Goal: Information Seeking & Learning: Find specific fact

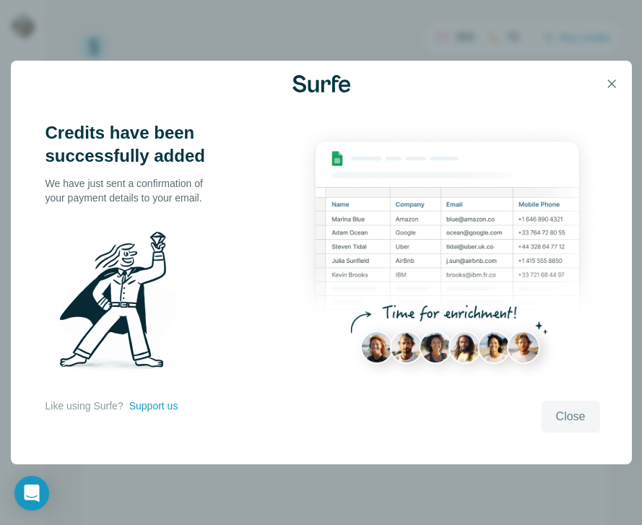
click at [559, 417] on span "Close" at bounding box center [571, 416] width 30 height 17
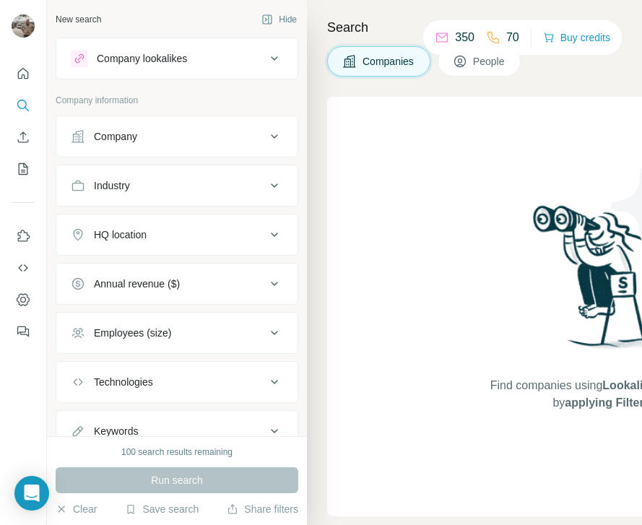
click at [580, 140] on div "Find companies using Lookalikes search or by applying Filters" at bounding box center [602, 307] width 260 height 420
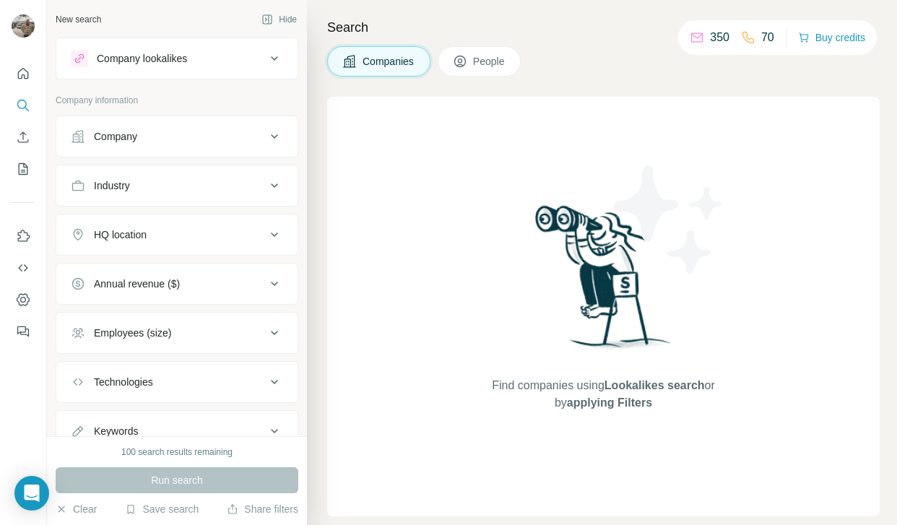
click at [148, 53] on div "Company lookalikes" at bounding box center [142, 58] width 90 height 14
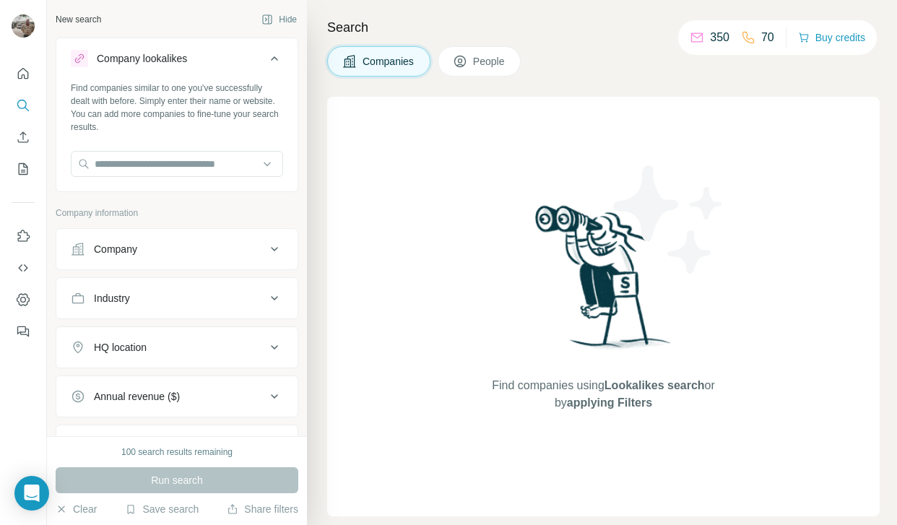
click at [148, 53] on div "Company lookalikes" at bounding box center [142, 58] width 90 height 14
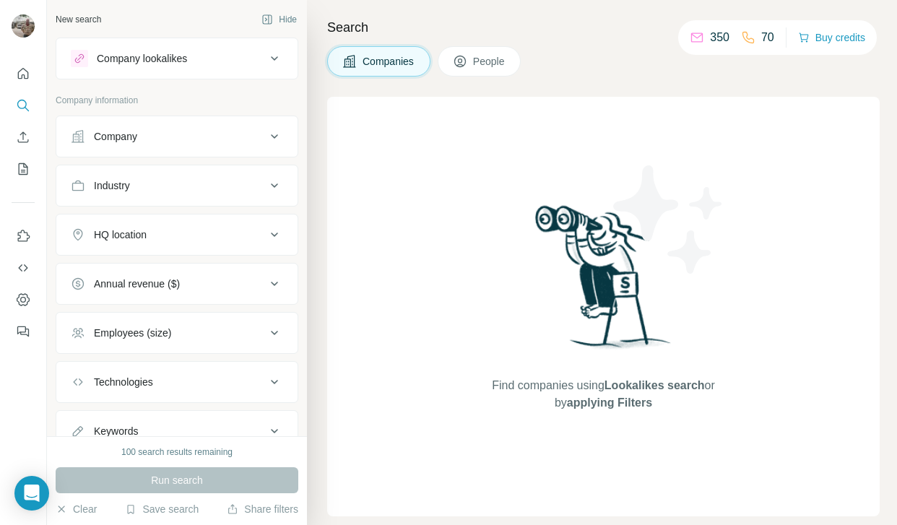
scroll to position [56, 0]
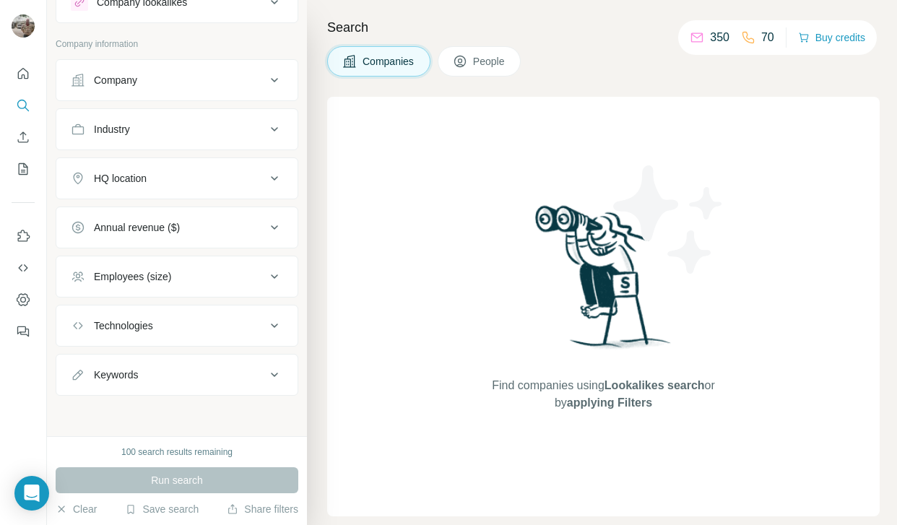
click at [136, 480] on div "Run search" at bounding box center [177, 480] width 243 height 26
click at [21, 105] on icon "Search" at bounding box center [23, 105] width 14 height 14
click at [482, 59] on span "People" at bounding box center [489, 61] width 33 height 14
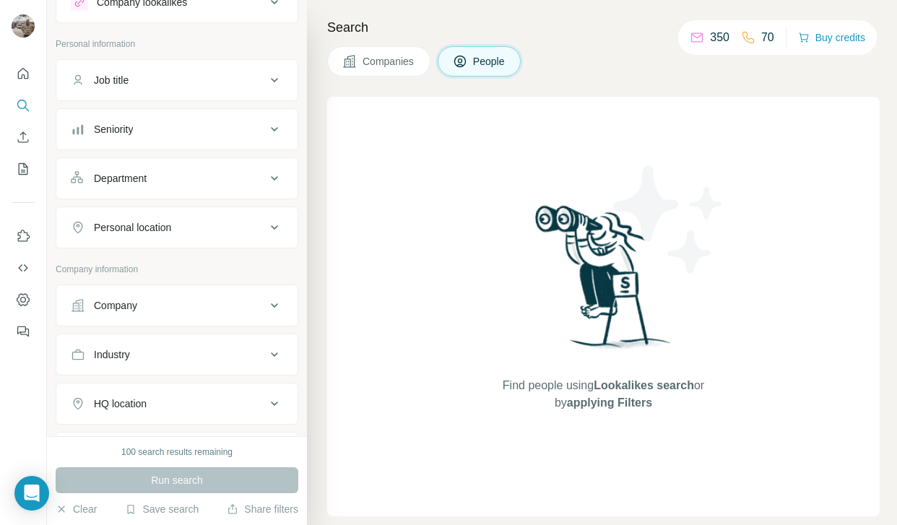
click at [211, 77] on div "Job title" at bounding box center [168, 80] width 195 height 14
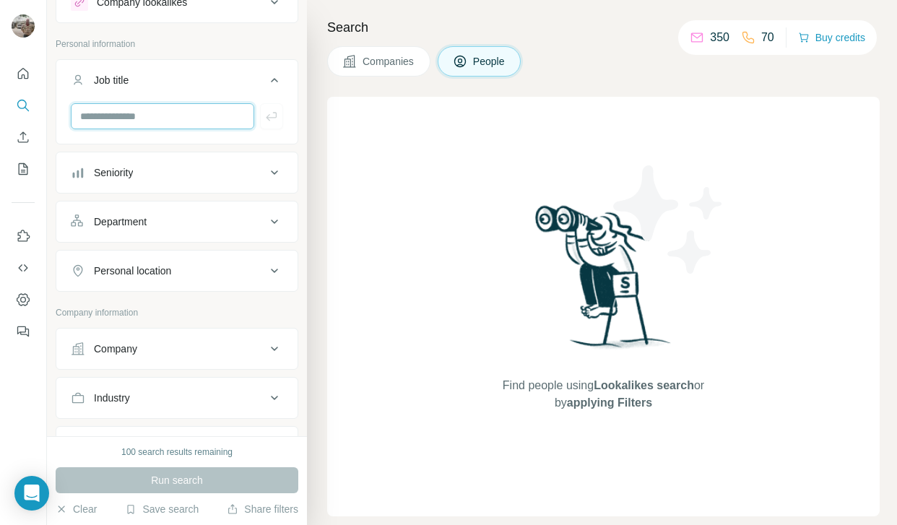
click at [136, 118] on input "text" at bounding box center [162, 116] width 183 height 26
type input "**********"
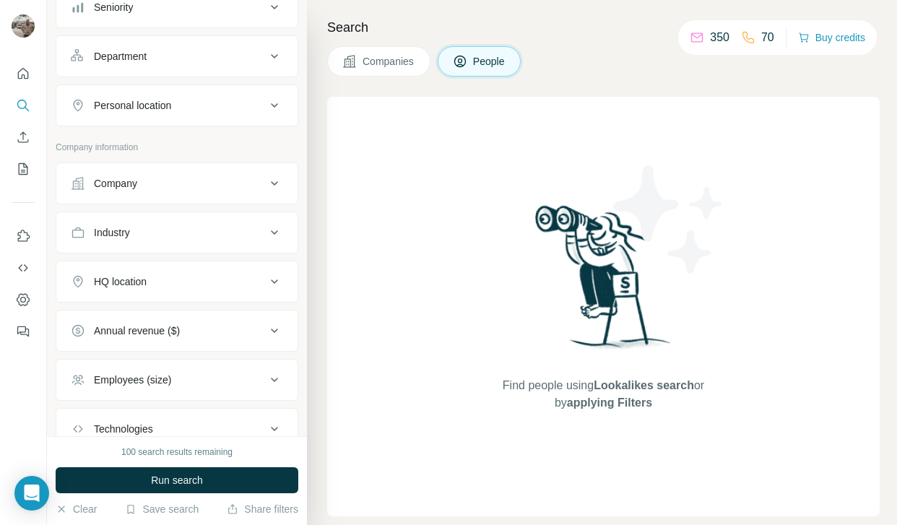
scroll to position [270, 0]
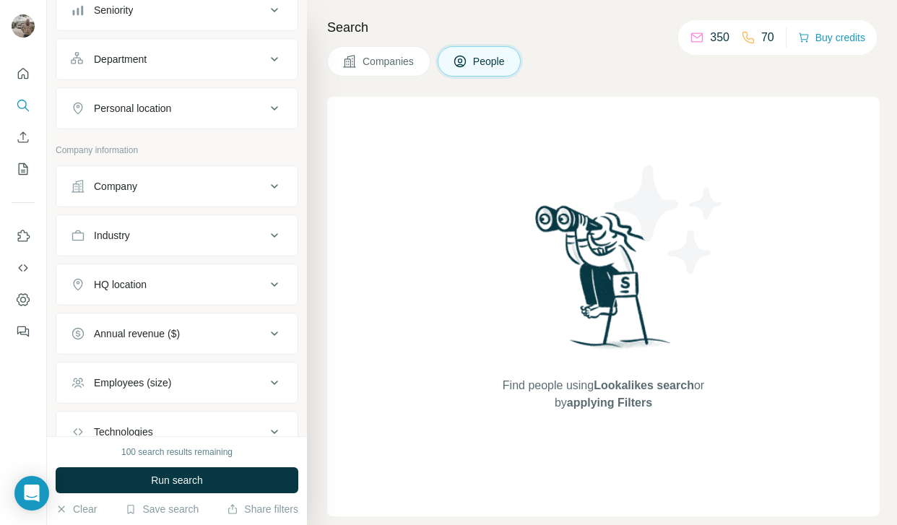
click at [157, 119] on button "Personal location" at bounding box center [176, 108] width 241 height 35
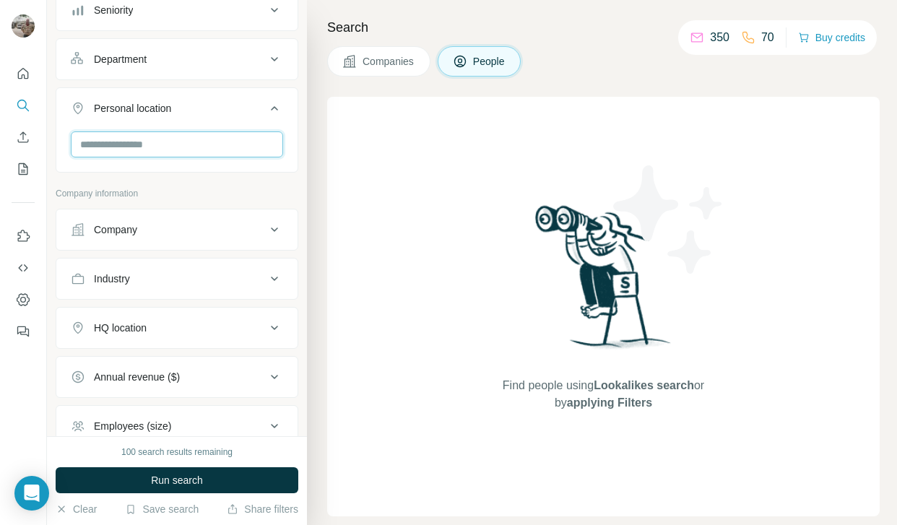
click at [140, 145] on input "text" at bounding box center [177, 144] width 212 height 26
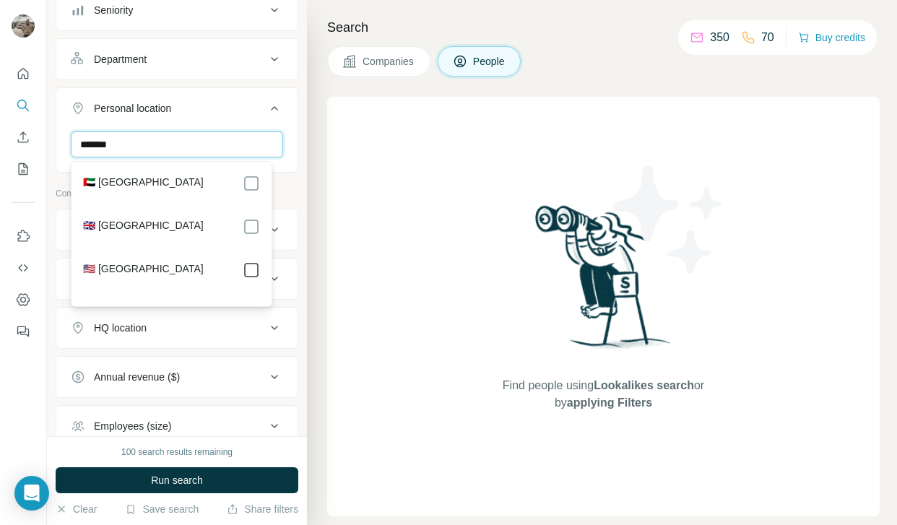
type input "******"
click at [394, 243] on div "Find people using Lookalikes search or by applying Filters" at bounding box center [603, 307] width 552 height 420
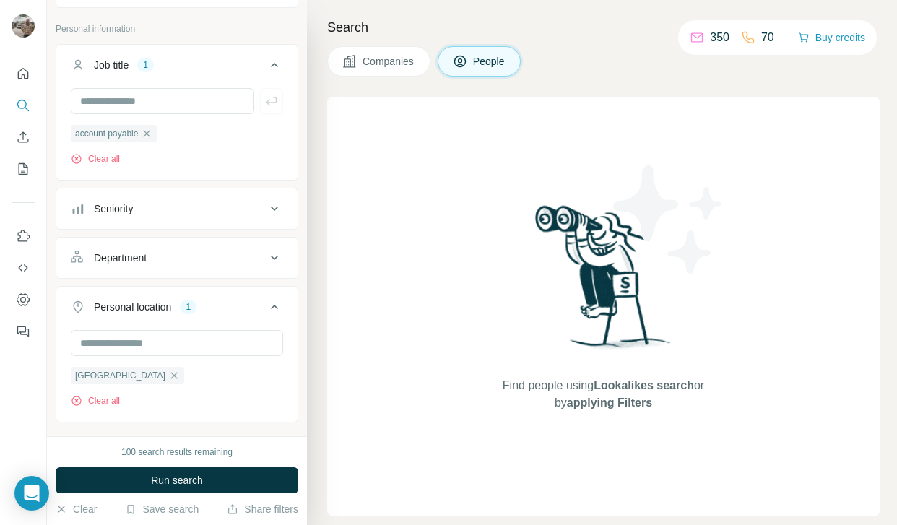
scroll to position [69, 0]
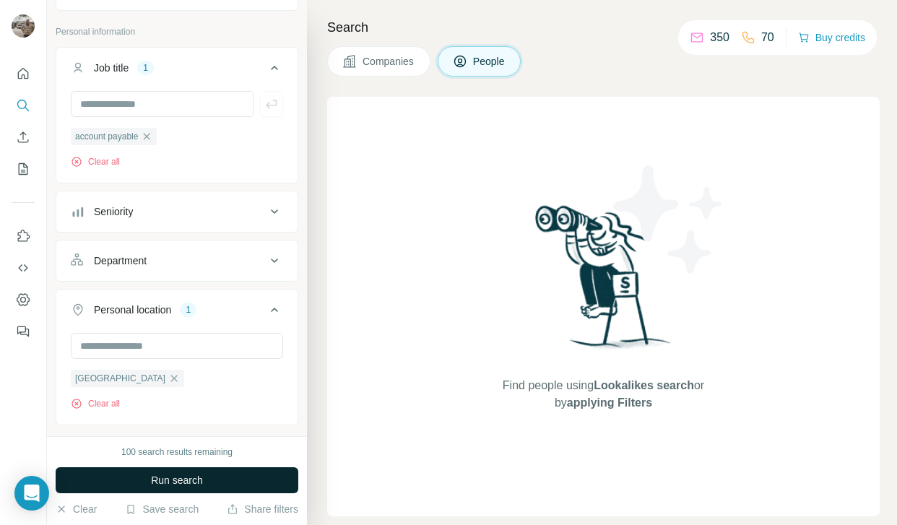
click at [141, 482] on button "Run search" at bounding box center [177, 480] width 243 height 26
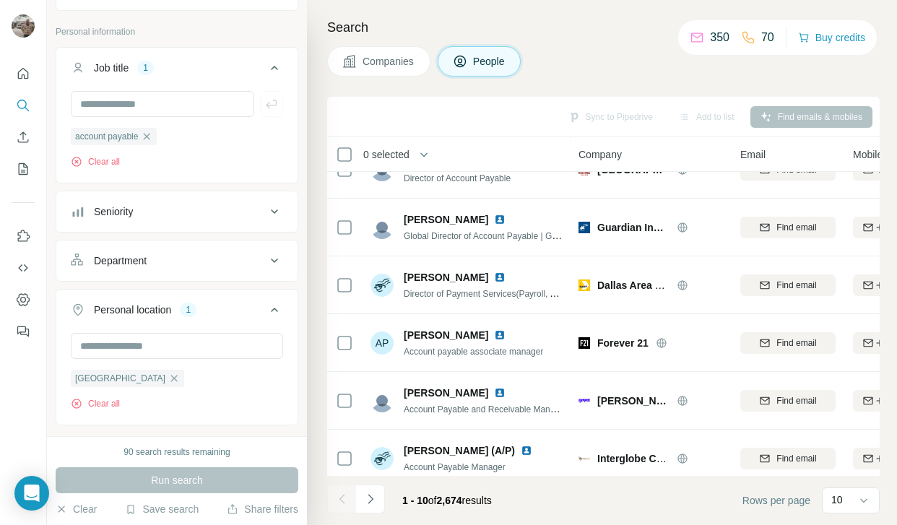
scroll to position [281, 0]
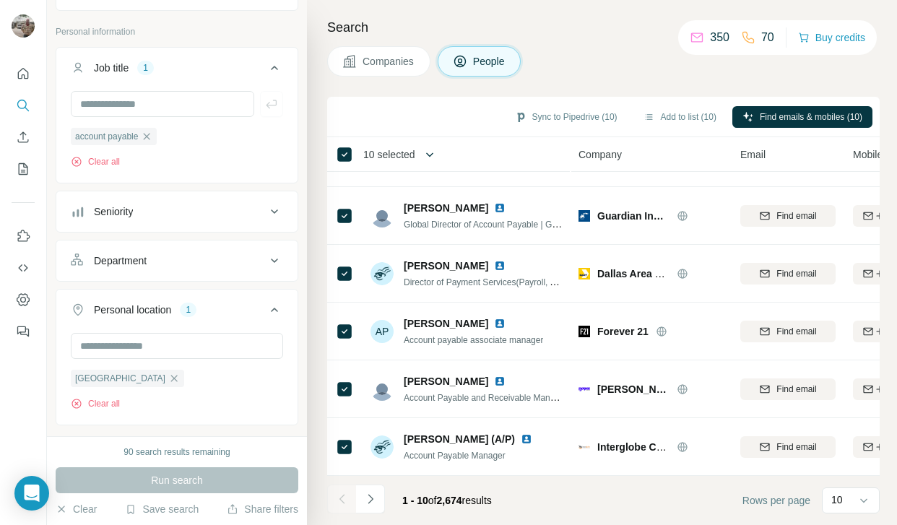
click at [431, 153] on icon "button" at bounding box center [429, 154] width 14 height 14
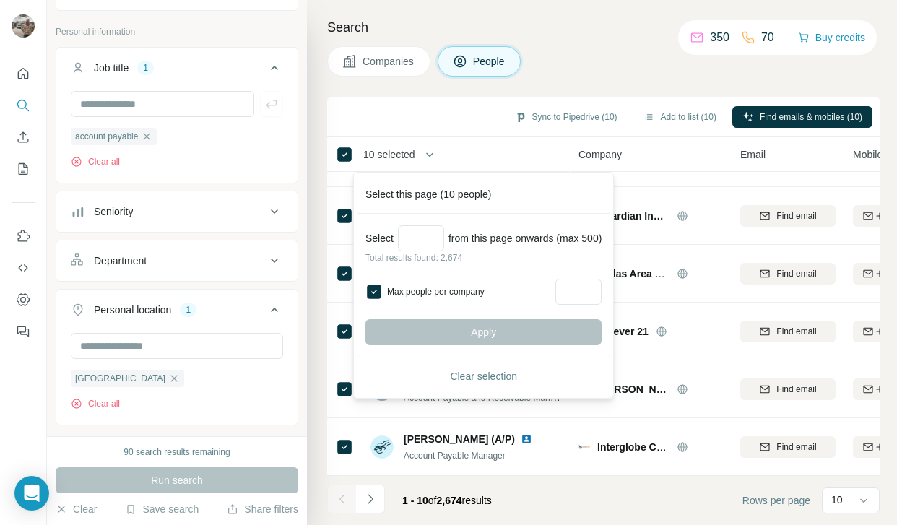
click at [488, 331] on div "Apply" at bounding box center [483, 332] width 236 height 26
click at [429, 232] on input "Select a number (up to 500)" at bounding box center [421, 238] width 46 height 26
type input "*"
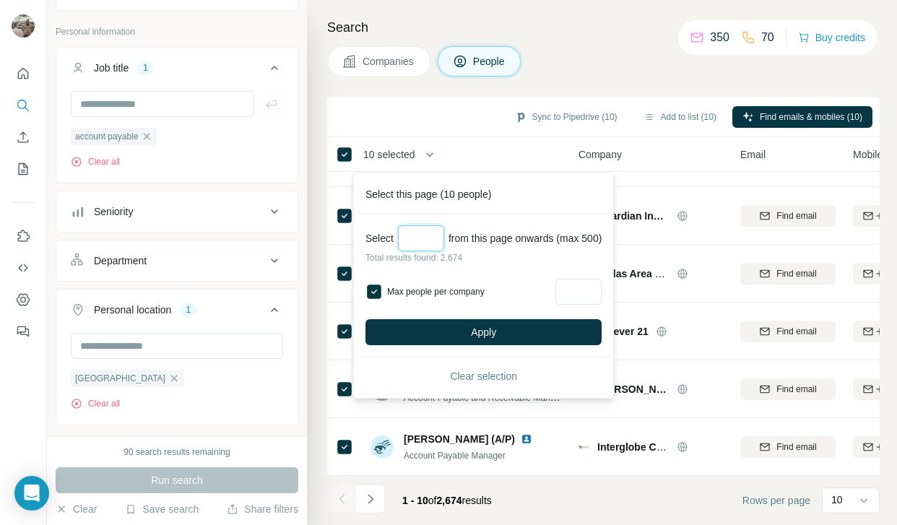
type input "*"
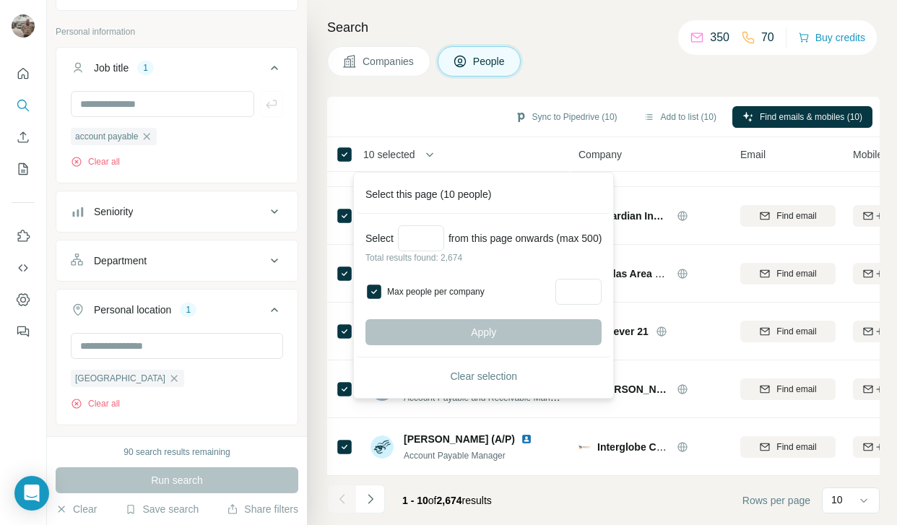
click at [599, 47] on div "Companies People" at bounding box center [603, 61] width 552 height 30
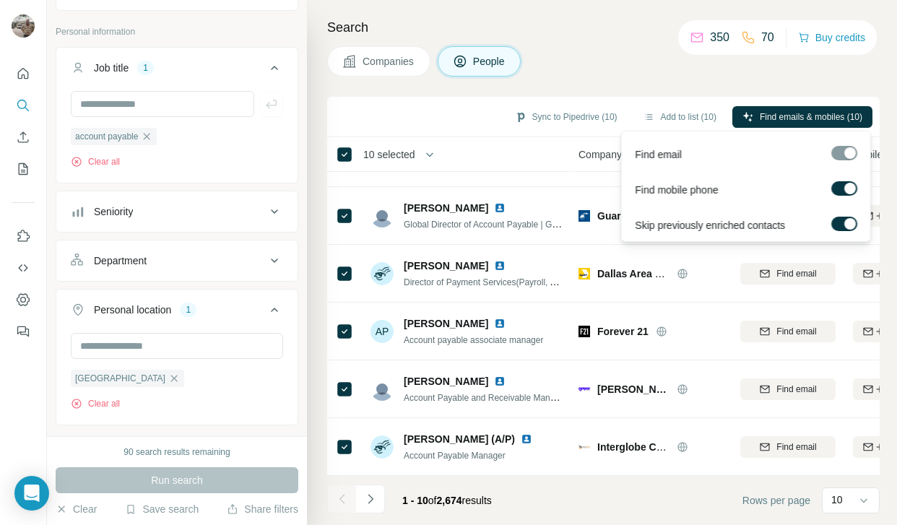
click at [641, 154] on div at bounding box center [844, 153] width 26 height 14
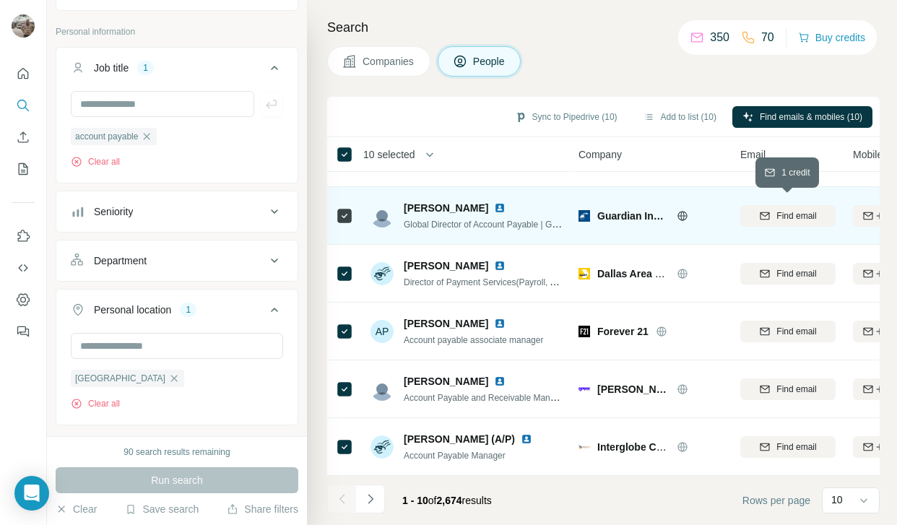
click at [641, 209] on span "Find email" at bounding box center [796, 215] width 40 height 13
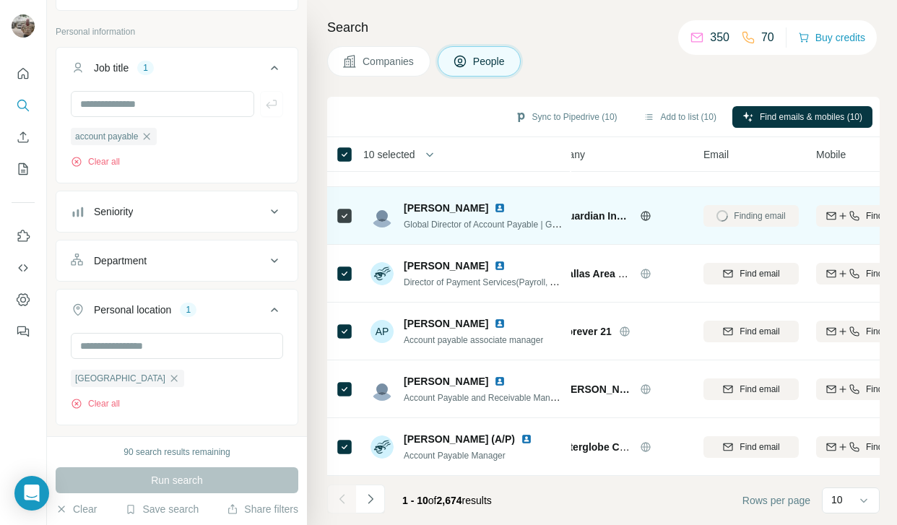
scroll to position [281, 35]
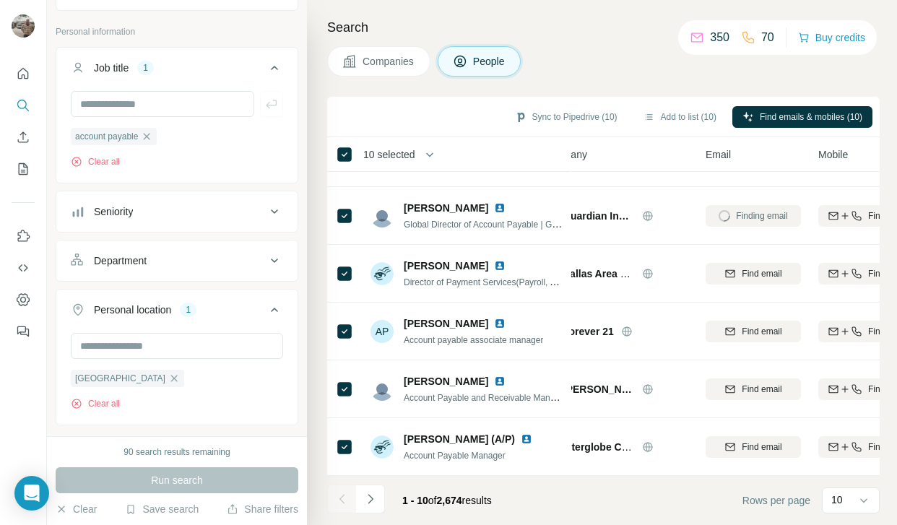
click at [641, 210] on div "Finding email" at bounding box center [753, 216] width 95 height 40
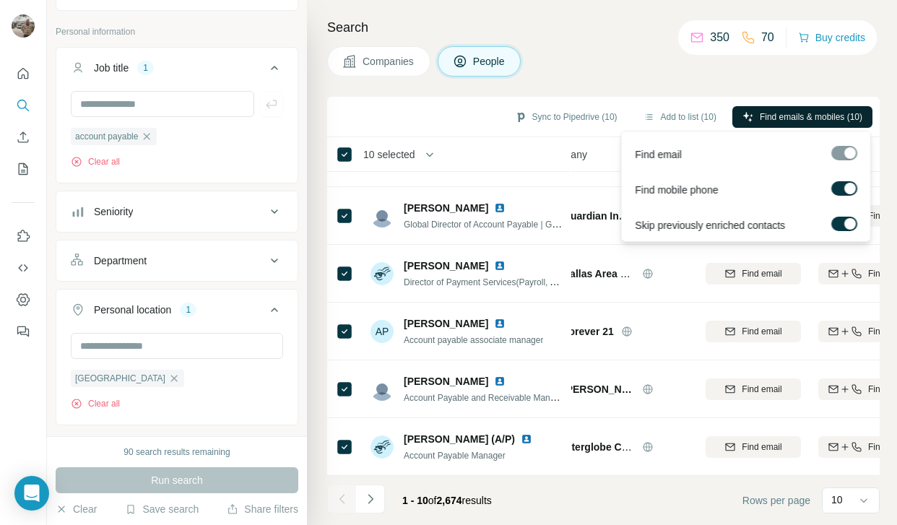
click at [641, 111] on span "Find emails & mobiles (10)" at bounding box center [811, 116] width 103 height 13
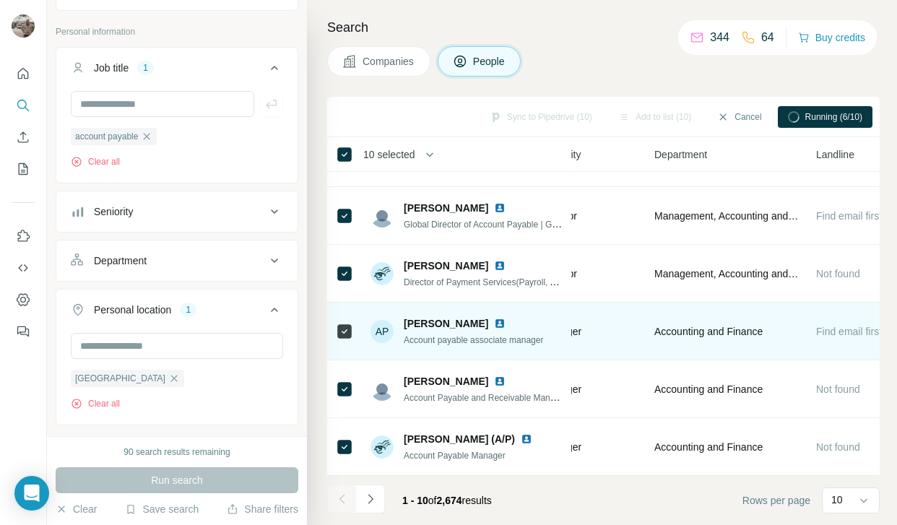
scroll to position [281, 697]
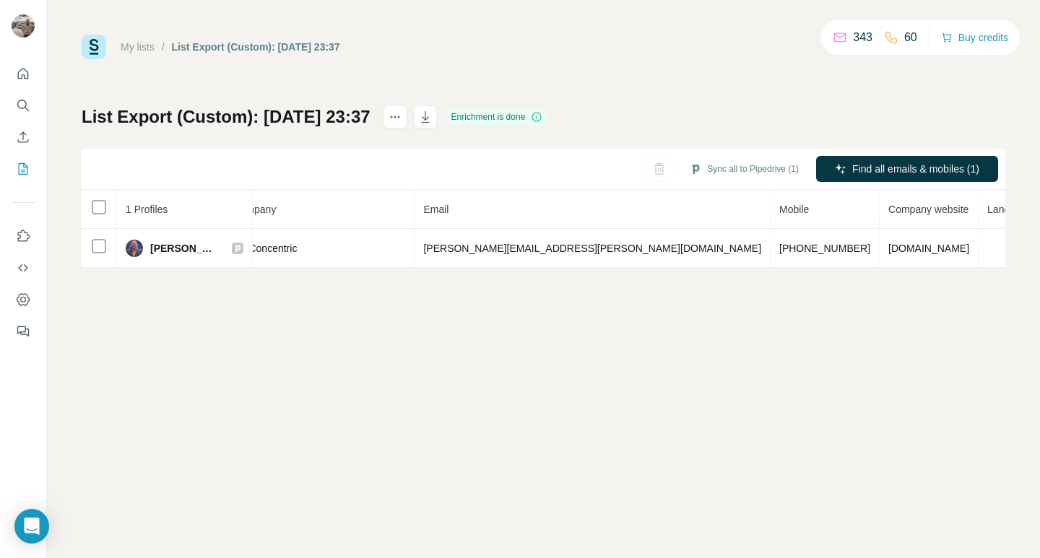
scroll to position [0, 316]
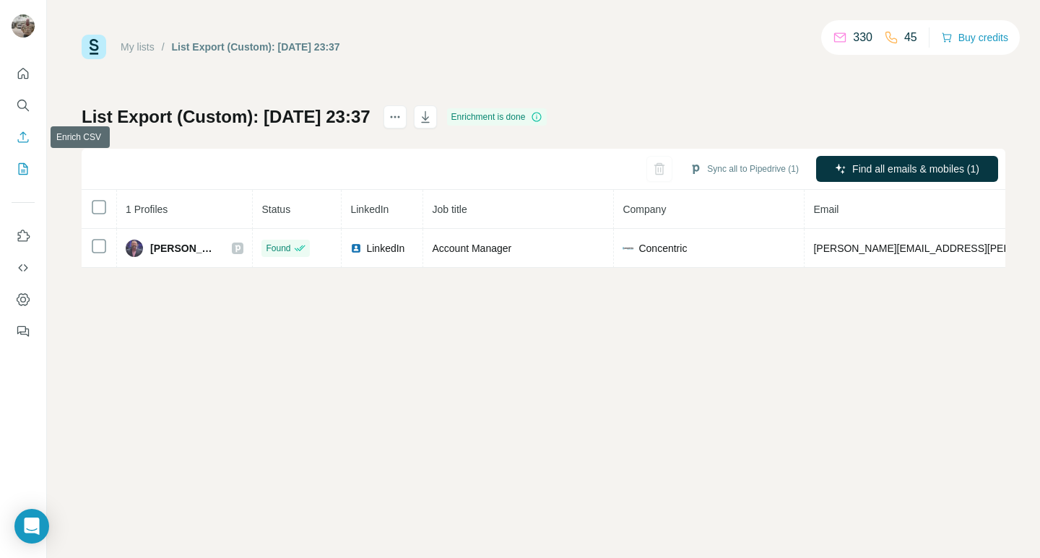
click at [20, 131] on icon "Enrich CSV" at bounding box center [23, 137] width 14 height 14
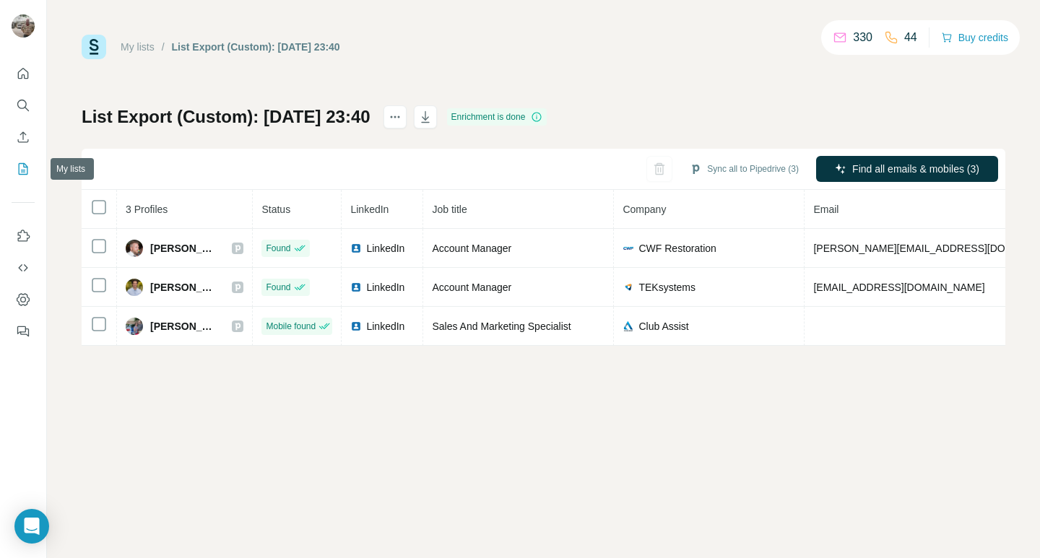
click at [26, 173] on icon "My lists" at bounding box center [23, 169] width 14 height 14
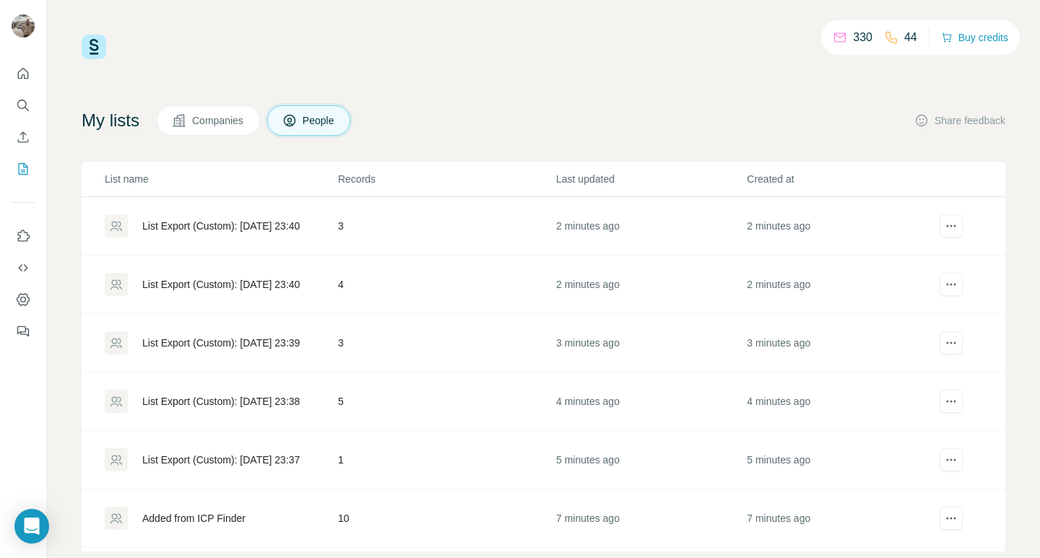
scroll to position [28, 0]
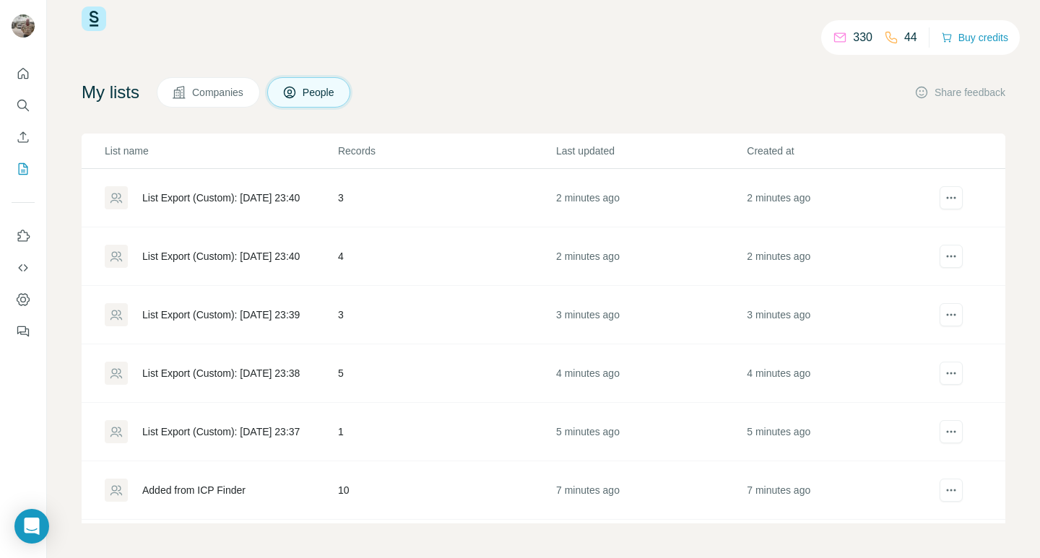
click at [329, 494] on div "Added from ICP Finder" at bounding box center [221, 490] width 232 height 23
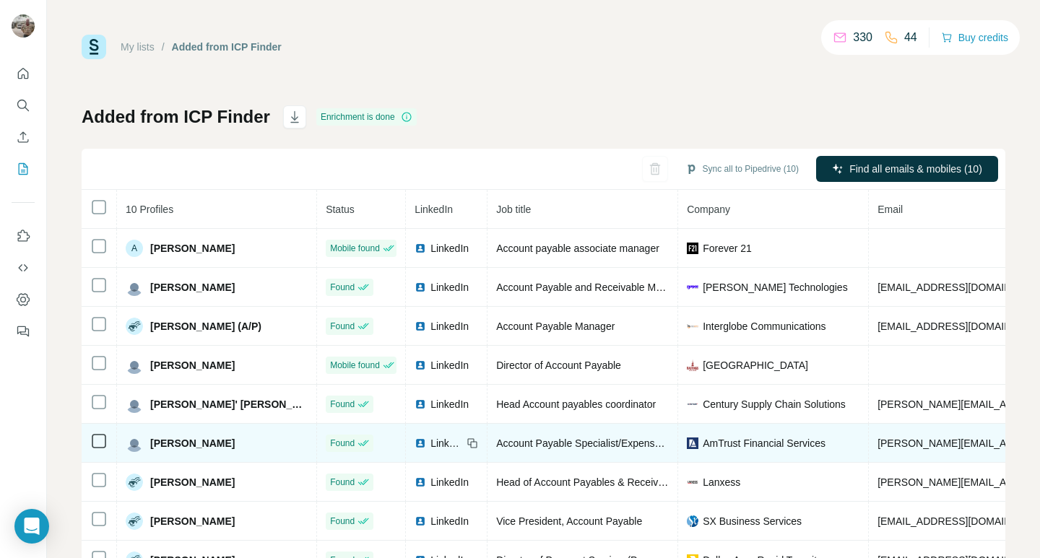
scroll to position [55, 0]
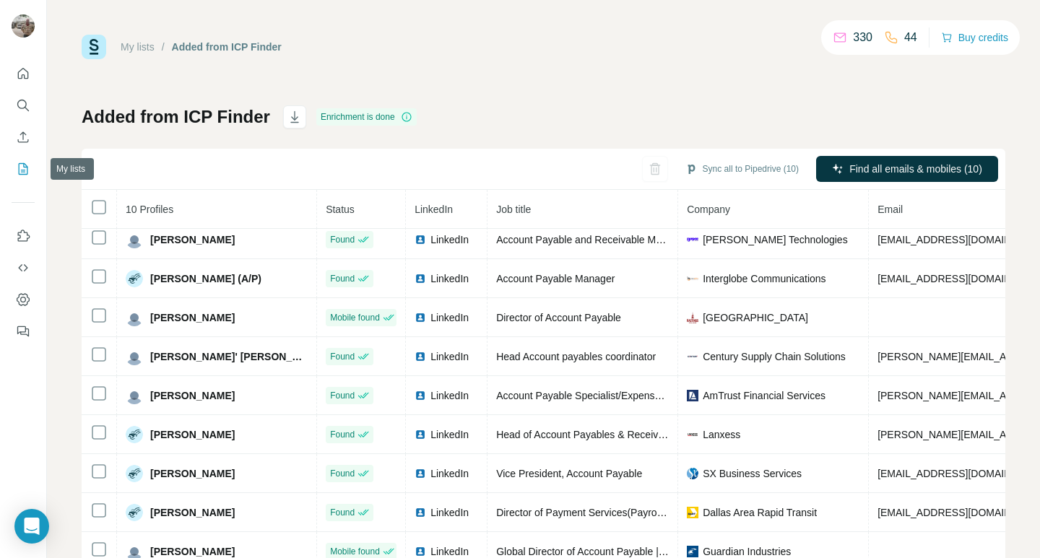
click at [18, 168] on icon "My lists" at bounding box center [23, 169] width 14 height 14
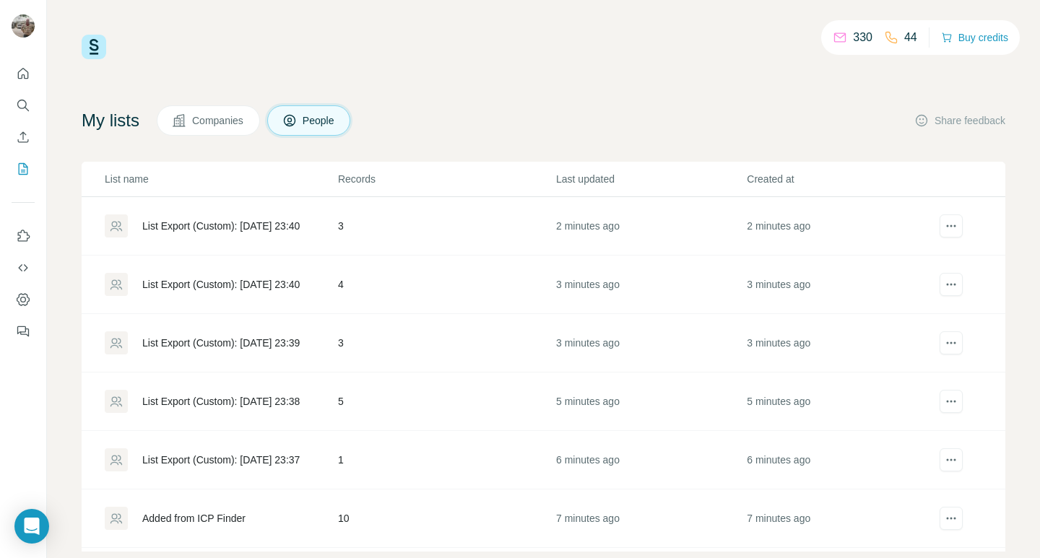
click at [191, 225] on div "List Export (Custom): 28/09/2025 23:40" at bounding box center [220, 226] width 157 height 14
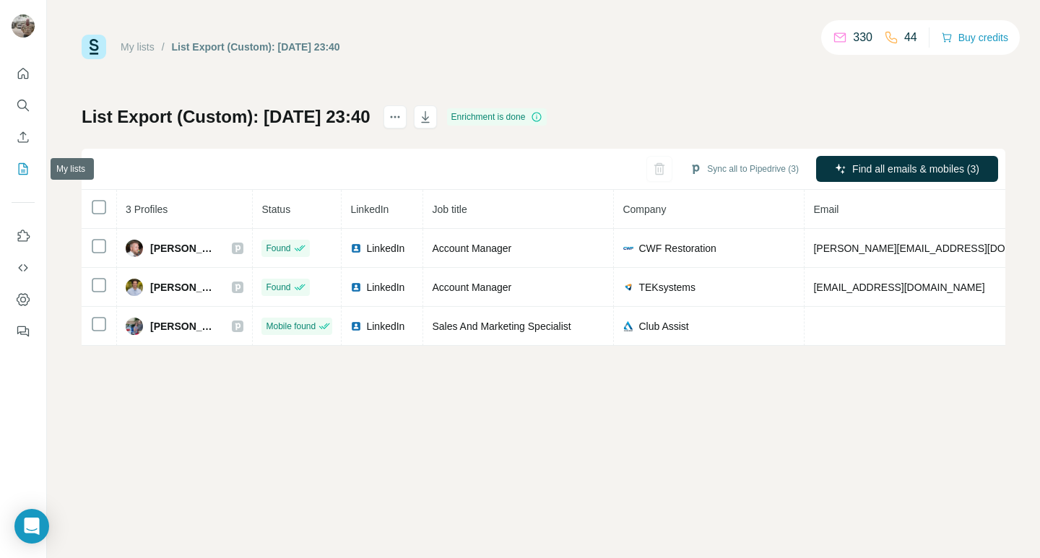
click at [22, 171] on icon "My lists" at bounding box center [23, 169] width 14 height 14
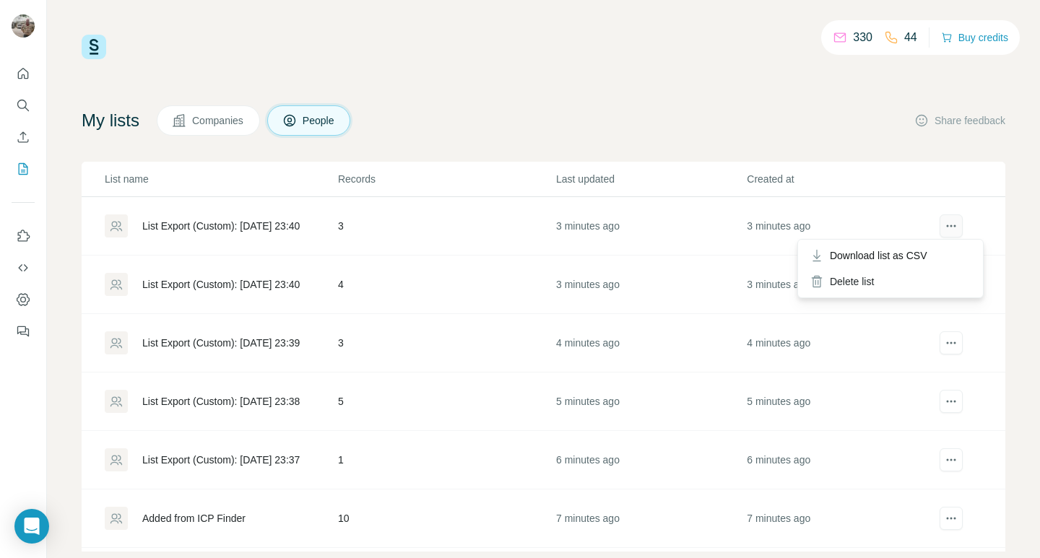
click at [944, 225] on icon "actions" at bounding box center [951, 226] width 14 height 14
click at [954, 227] on icon "actions" at bounding box center [955, 226] width 2 height 2
click at [904, 251] on td "3 minutes ago" at bounding box center [841, 226] width 191 height 58
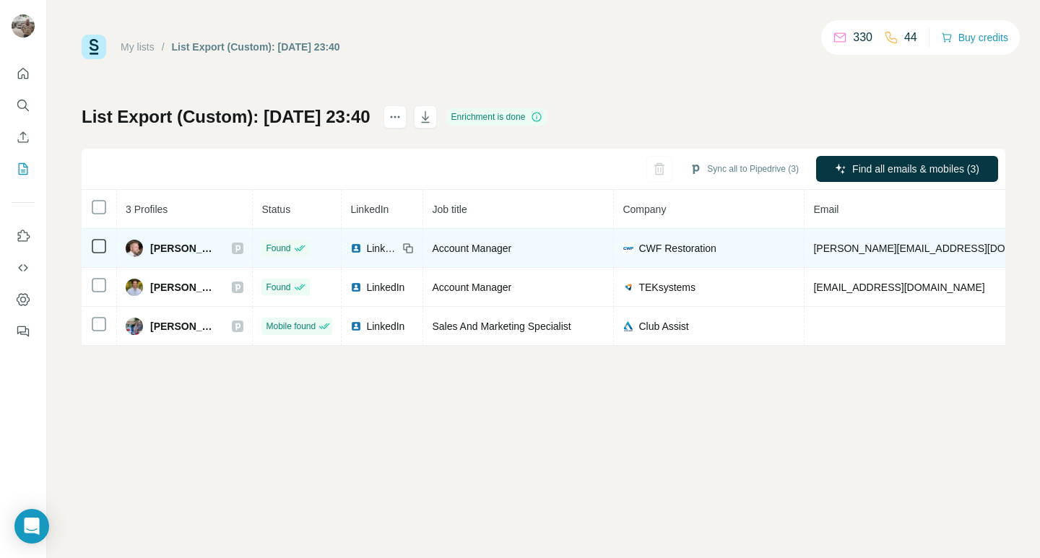
click at [937, 230] on td "dave@chicagowaterandfire.com" at bounding box center [940, 248] width 272 height 39
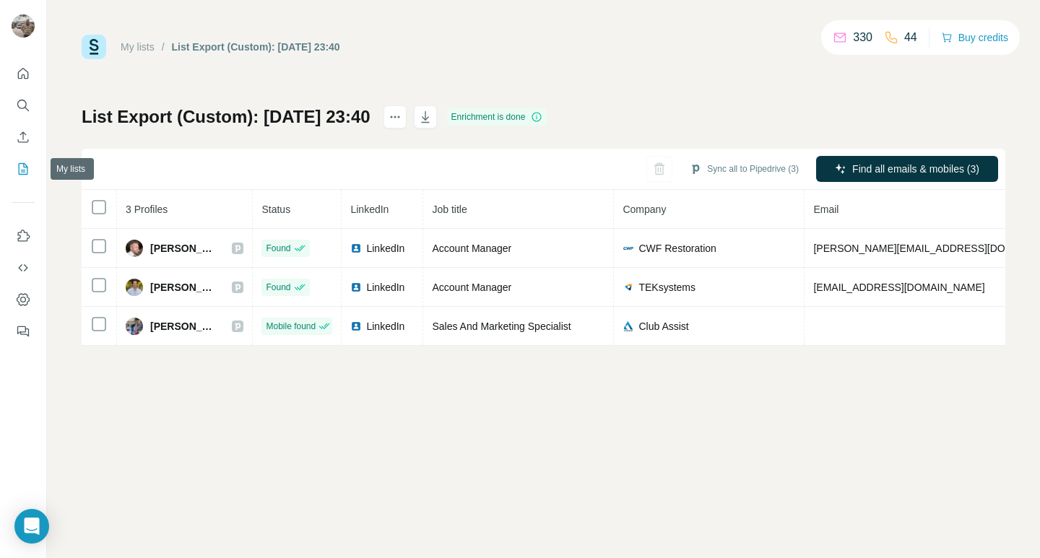
click at [21, 168] on icon "My lists" at bounding box center [23, 169] width 14 height 14
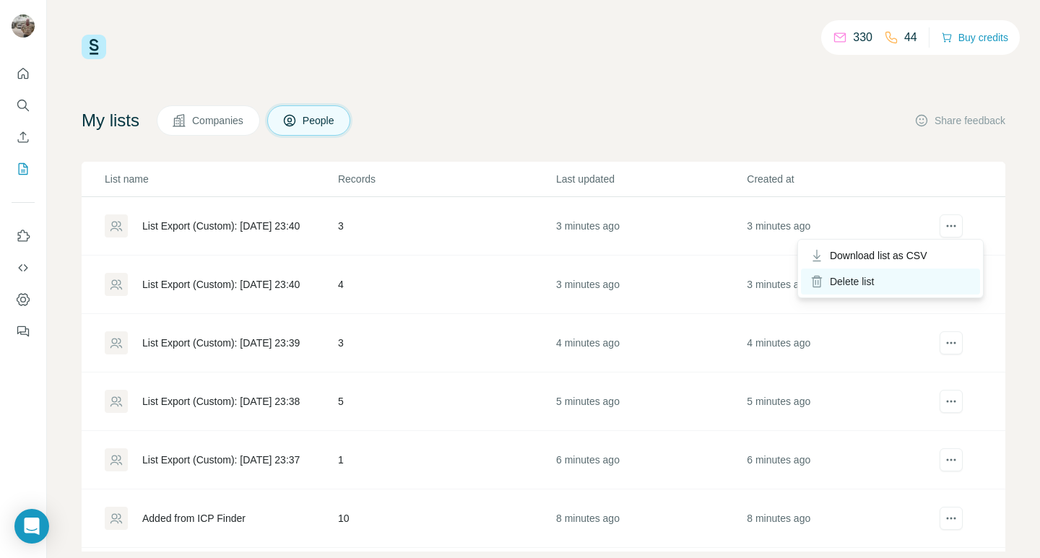
click at [941, 283] on div "Delete list" at bounding box center [890, 282] width 179 height 26
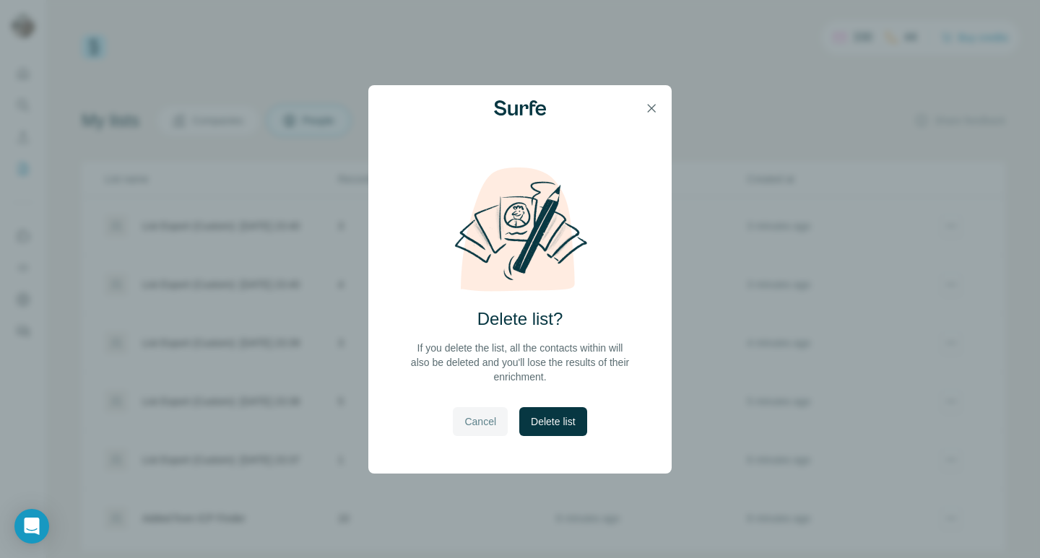
click at [478, 420] on span "Cancel" at bounding box center [480, 422] width 32 height 14
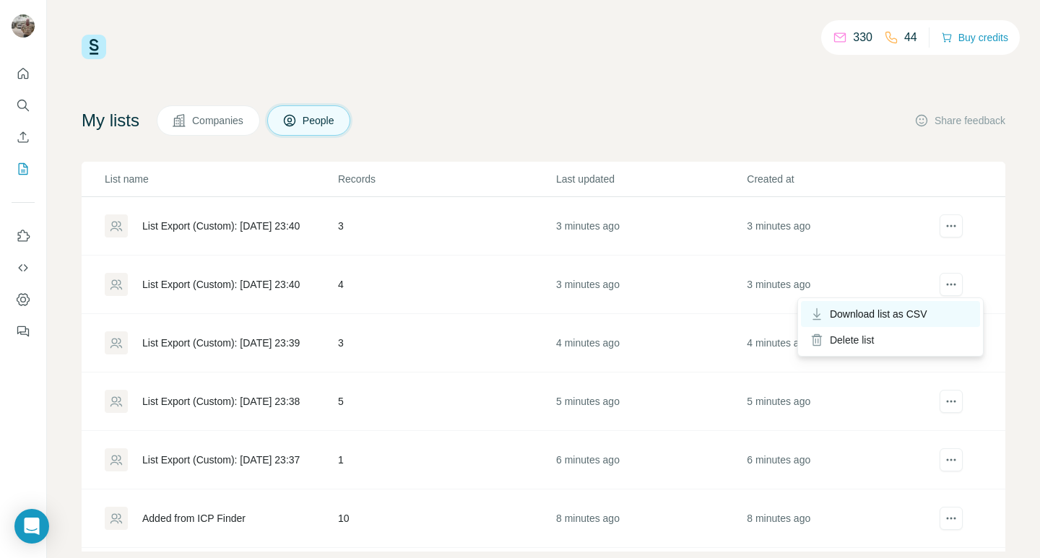
click at [918, 308] on span "Download list as CSV" at bounding box center [878, 314] width 97 height 14
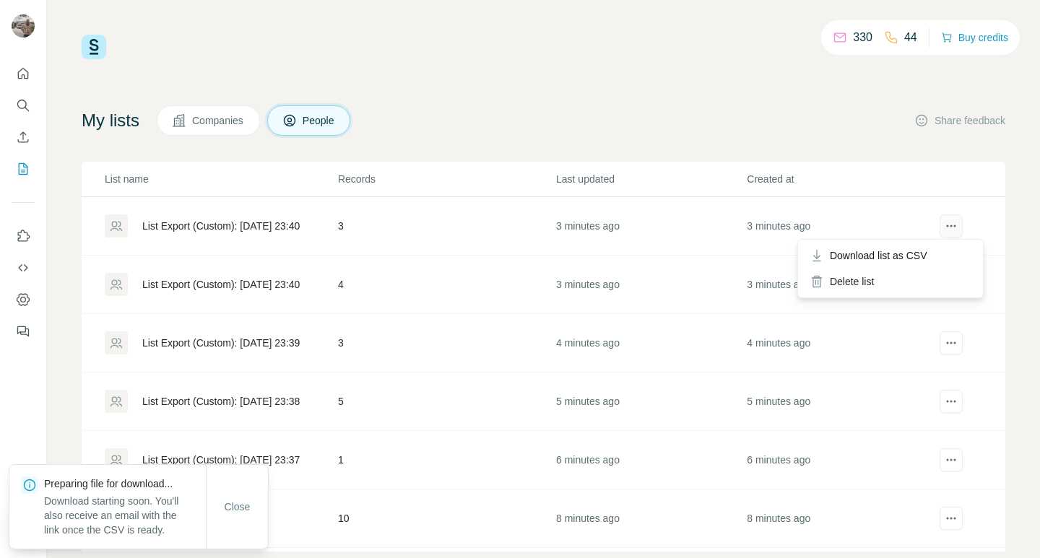
click at [944, 225] on icon "actions" at bounding box center [951, 226] width 14 height 14
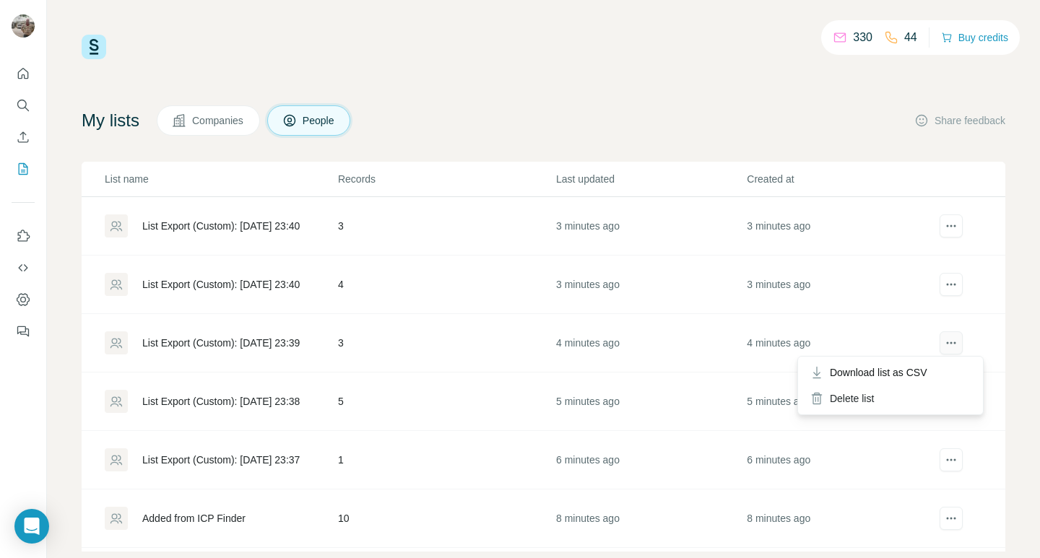
click at [944, 340] on icon "actions" at bounding box center [951, 343] width 14 height 14
click at [927, 370] on span "Download list as CSV" at bounding box center [878, 372] width 97 height 14
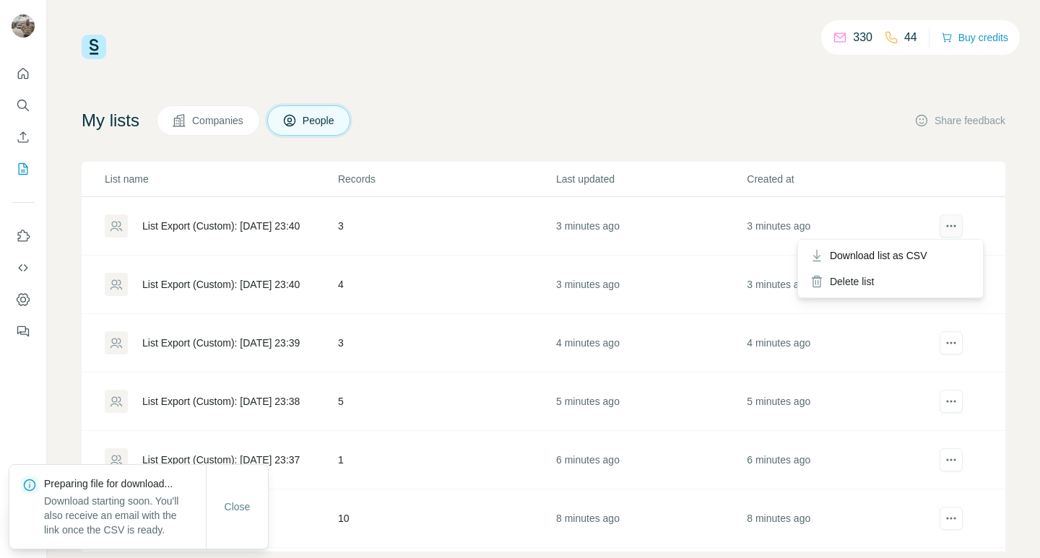
click at [944, 227] on icon "actions" at bounding box center [951, 226] width 14 height 14
click at [942, 248] on div "Download list as CSV" at bounding box center [890, 256] width 179 height 26
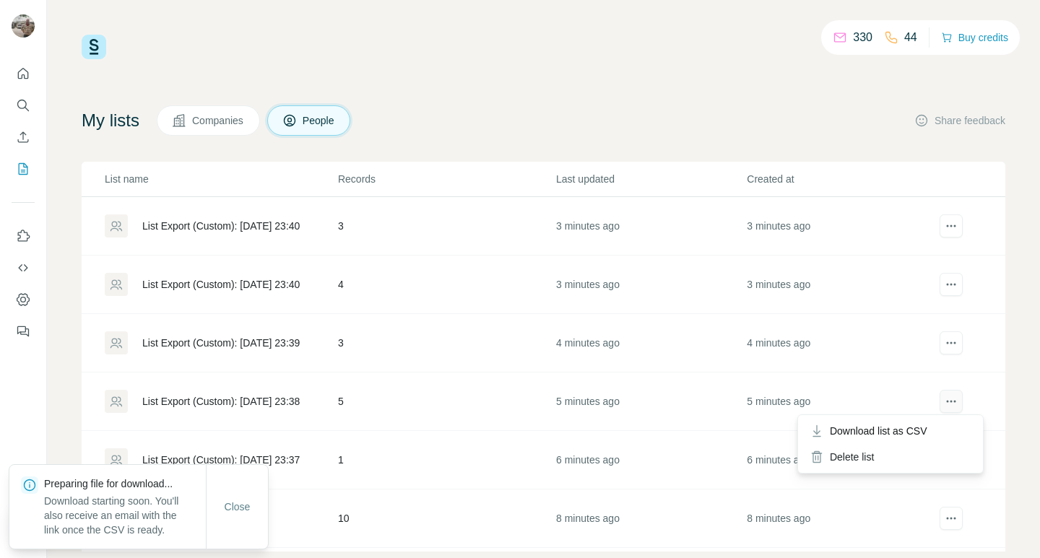
click at [944, 400] on icon "actions" at bounding box center [951, 401] width 14 height 14
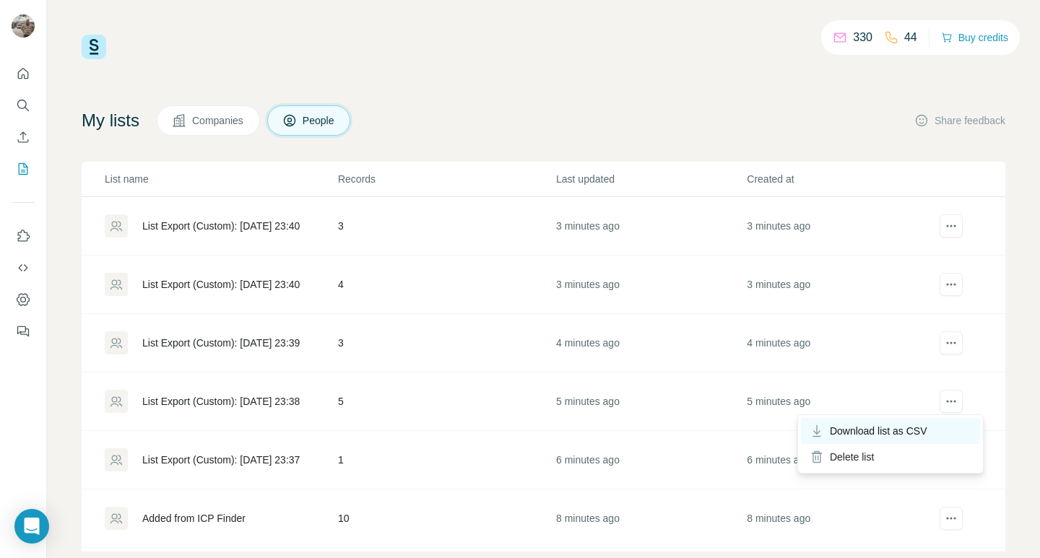
click at [947, 428] on div "Download list as CSV" at bounding box center [890, 431] width 179 height 26
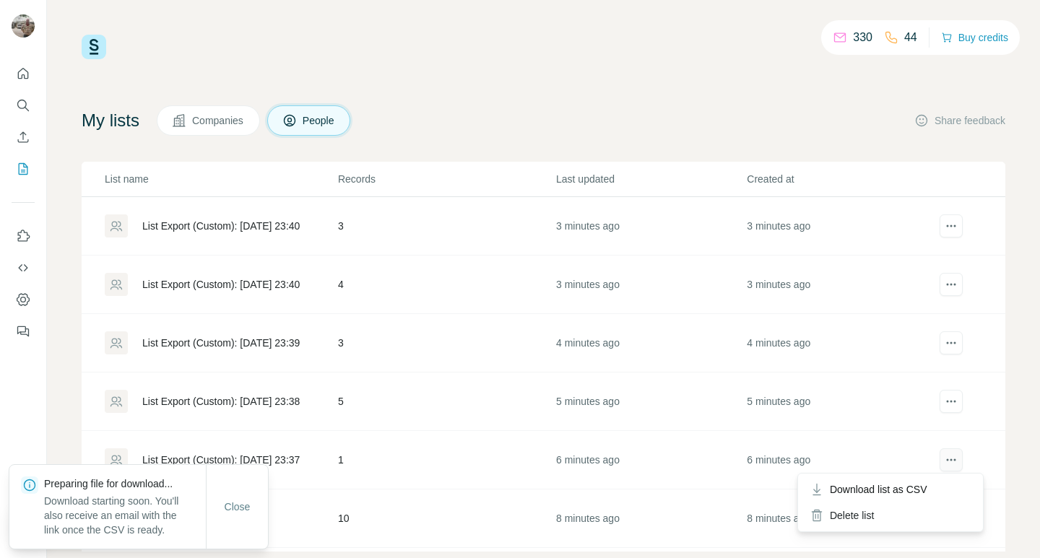
click at [944, 461] on icon "actions" at bounding box center [951, 460] width 14 height 14
click at [943, 487] on div "Download list as CSV" at bounding box center [890, 490] width 179 height 26
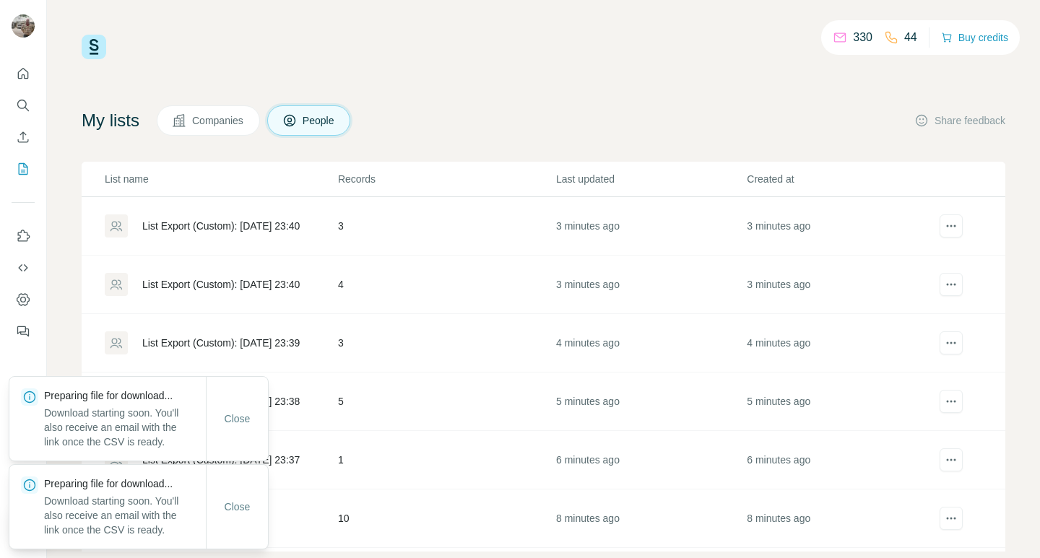
scroll to position [28, 0]
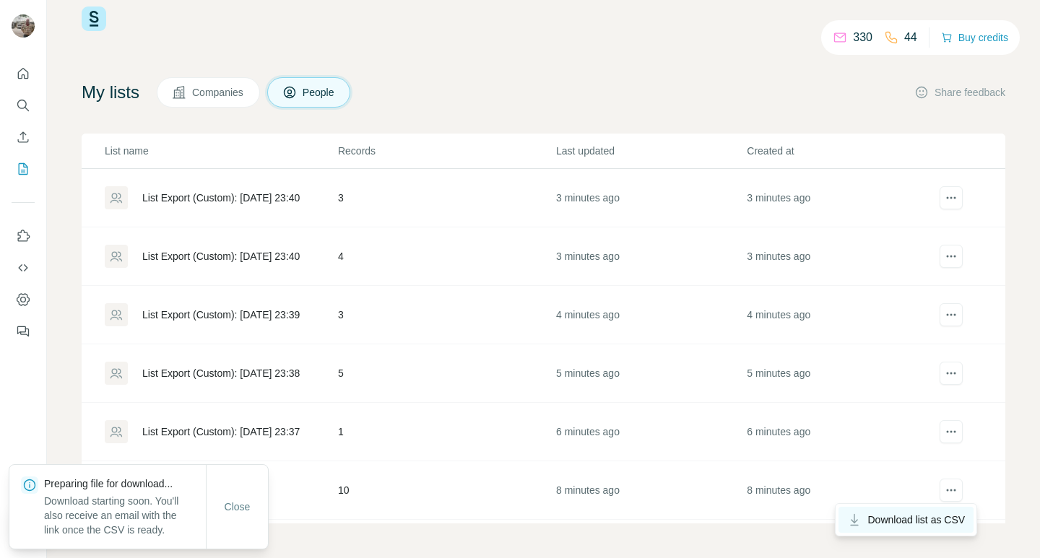
click at [943, 522] on span "Download list as CSV" at bounding box center [915, 520] width 97 height 14
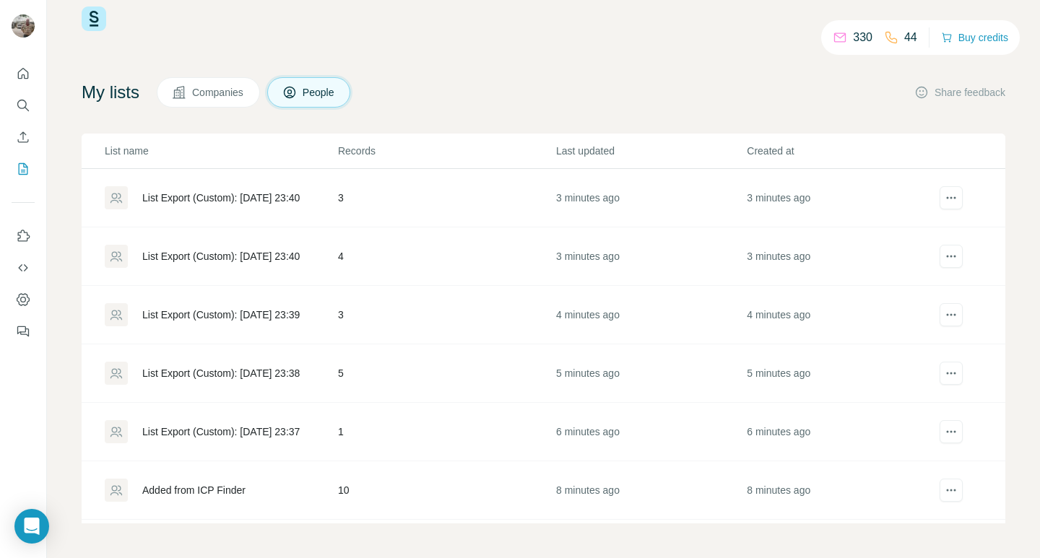
click at [517, 70] on div "330 44 Buy credits My lists Companies People Share feedback List name Records L…" at bounding box center [544, 264] width 924 height 517
click at [19, 105] on icon "Search" at bounding box center [23, 105] width 14 height 14
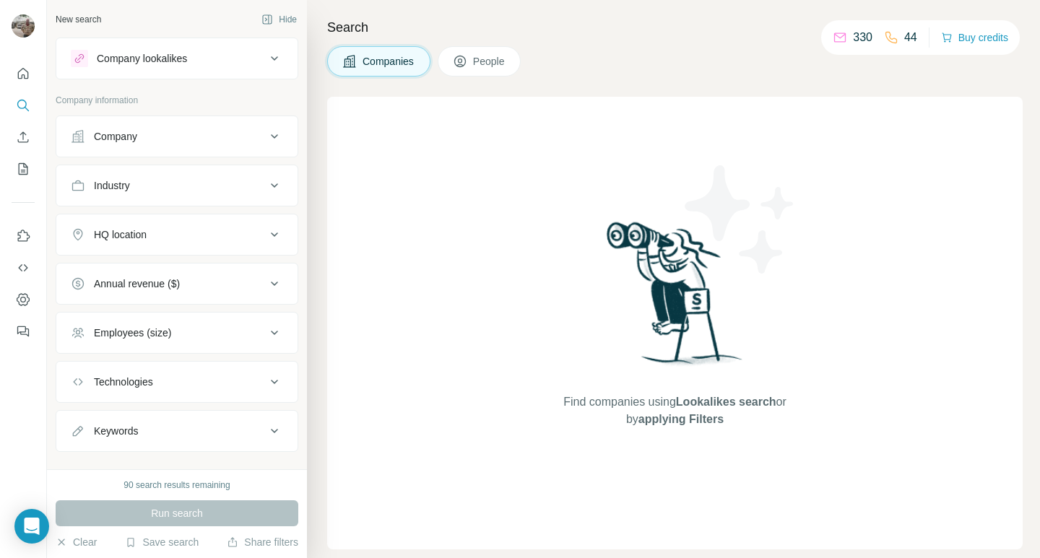
click at [266, 57] on icon at bounding box center [274, 58] width 17 height 17
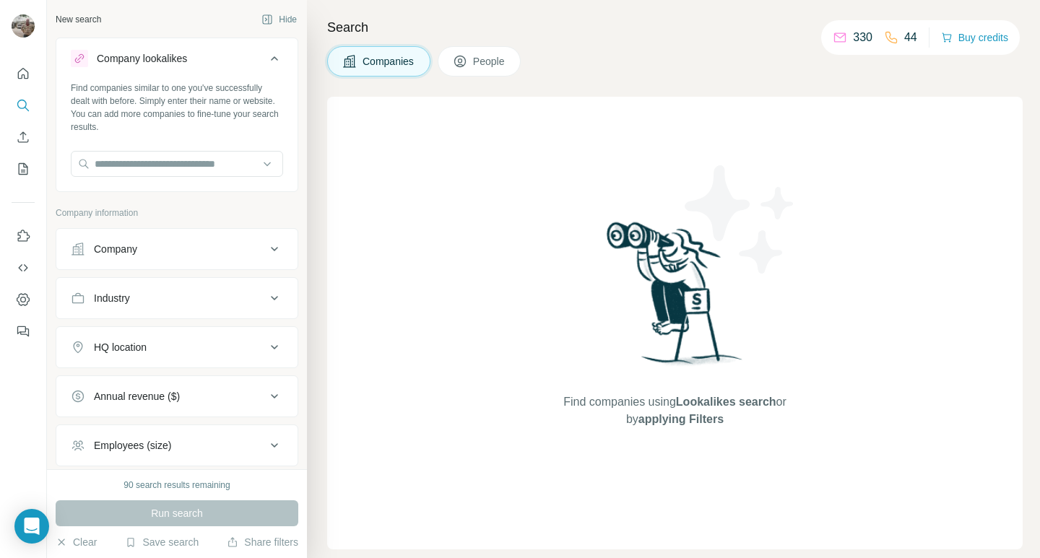
click at [192, 213] on p "Company information" at bounding box center [177, 213] width 243 height 13
click at [267, 58] on icon at bounding box center [274, 58] width 17 height 17
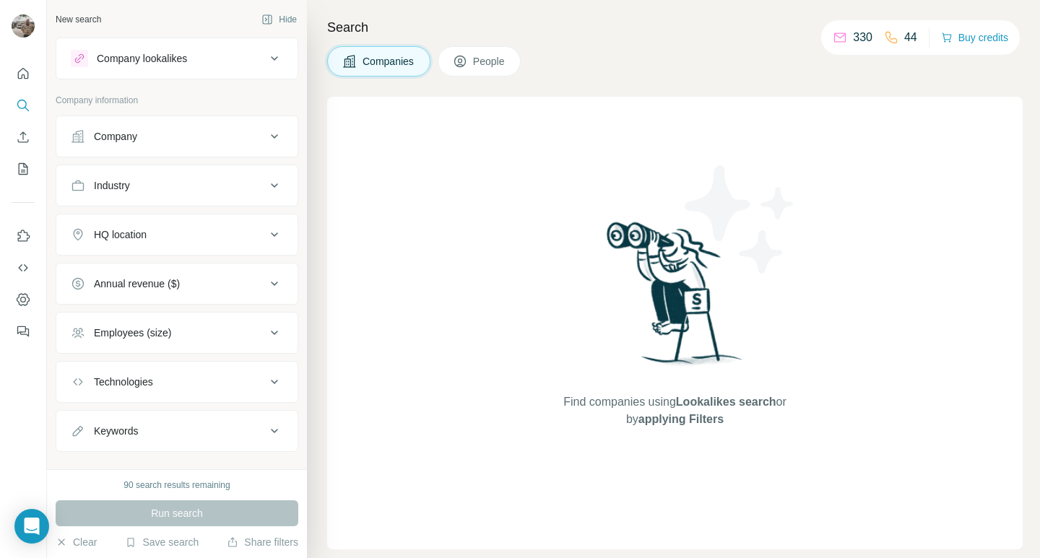
click at [493, 58] on span "People" at bounding box center [489, 61] width 33 height 14
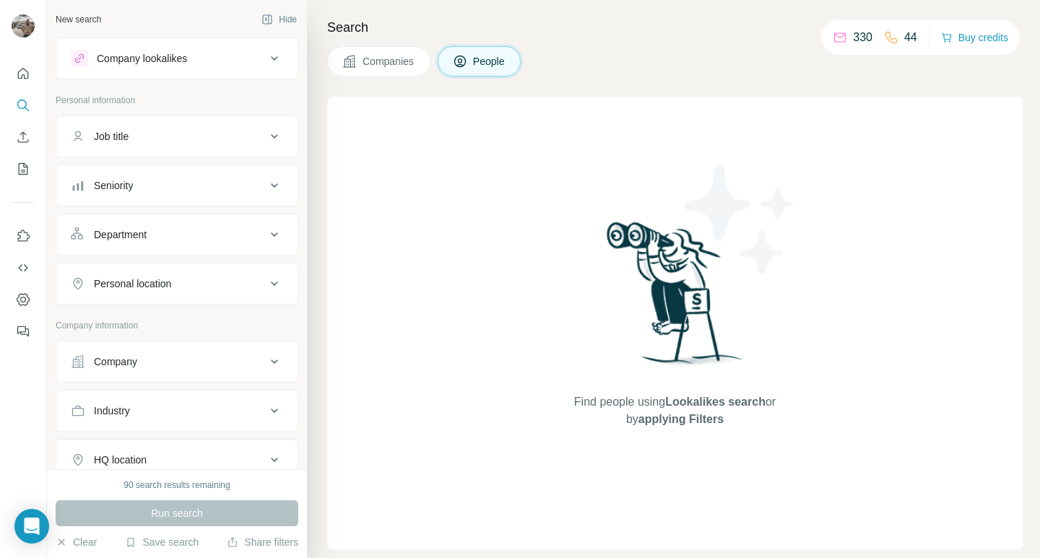
click at [245, 137] on div "Job title" at bounding box center [168, 136] width 195 height 14
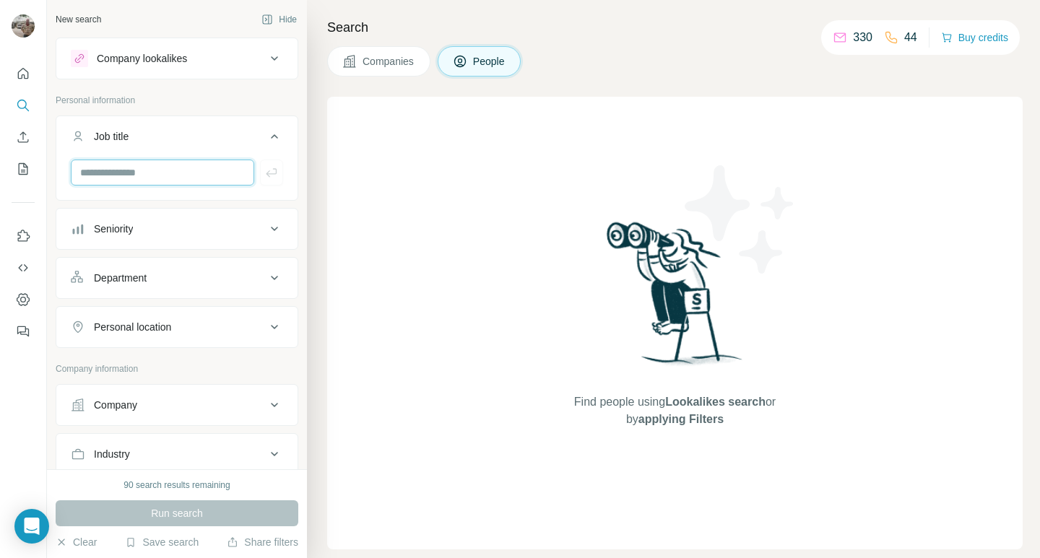
click at [168, 174] on input "text" at bounding box center [162, 173] width 183 height 26
type input "*******"
click at [262, 165] on button "button" at bounding box center [271, 173] width 23 height 26
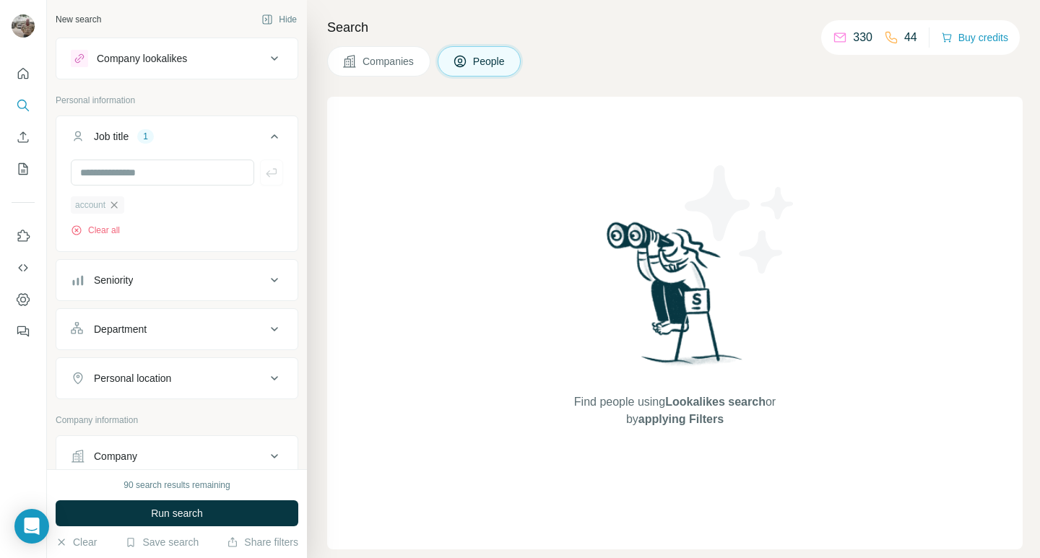
click at [115, 204] on icon "button" at bounding box center [114, 205] width 12 height 12
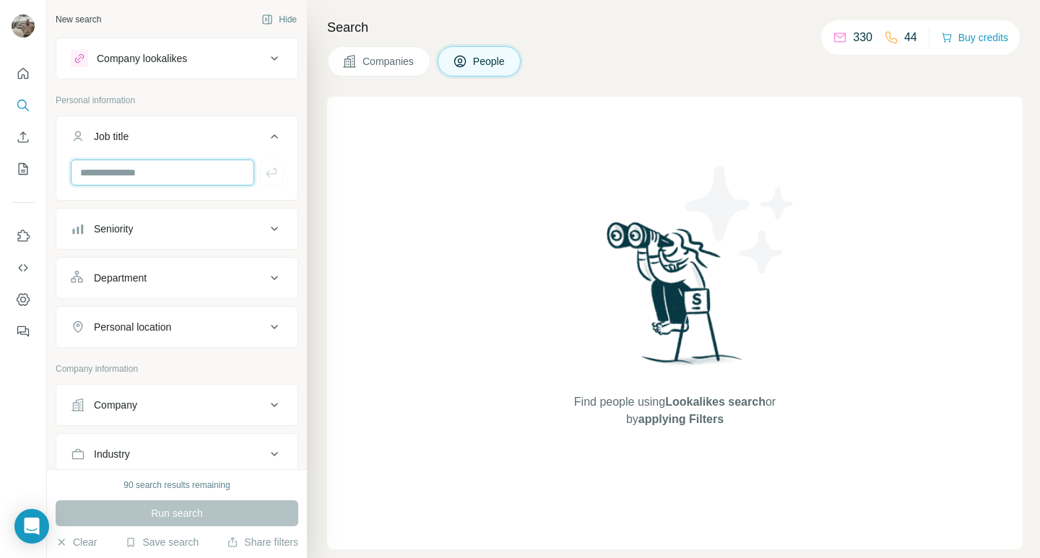
click at [112, 177] on input "text" at bounding box center [162, 173] width 183 height 26
type input "**********"
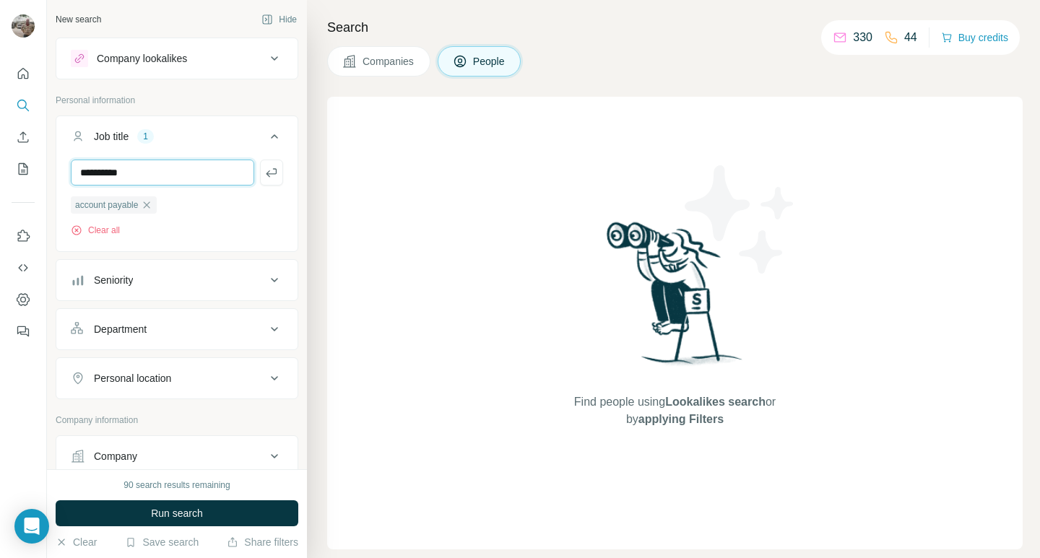
type input "**********"
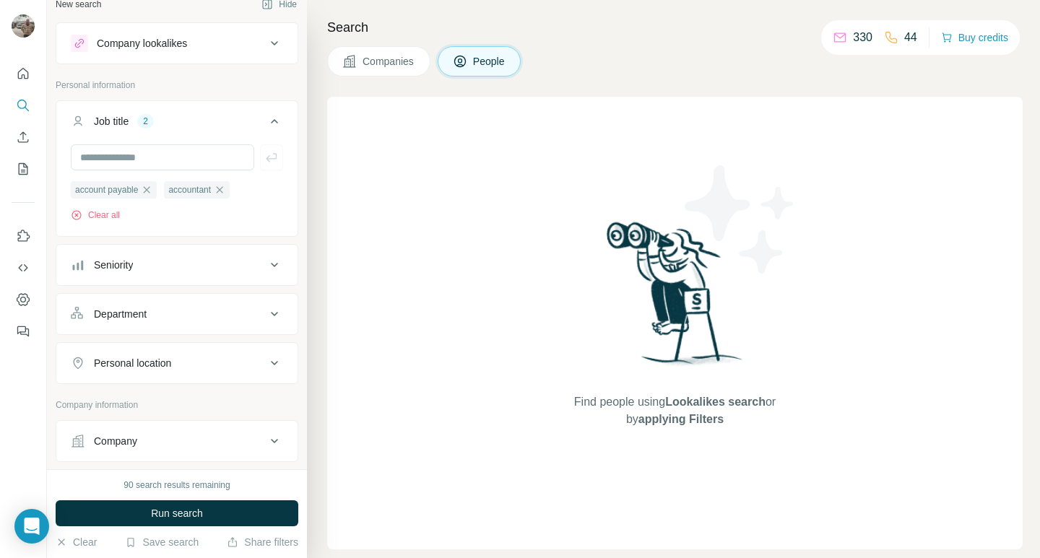
click at [144, 353] on button "Personal location" at bounding box center [176, 363] width 241 height 35
click at [155, 396] on input "text" at bounding box center [177, 399] width 212 height 26
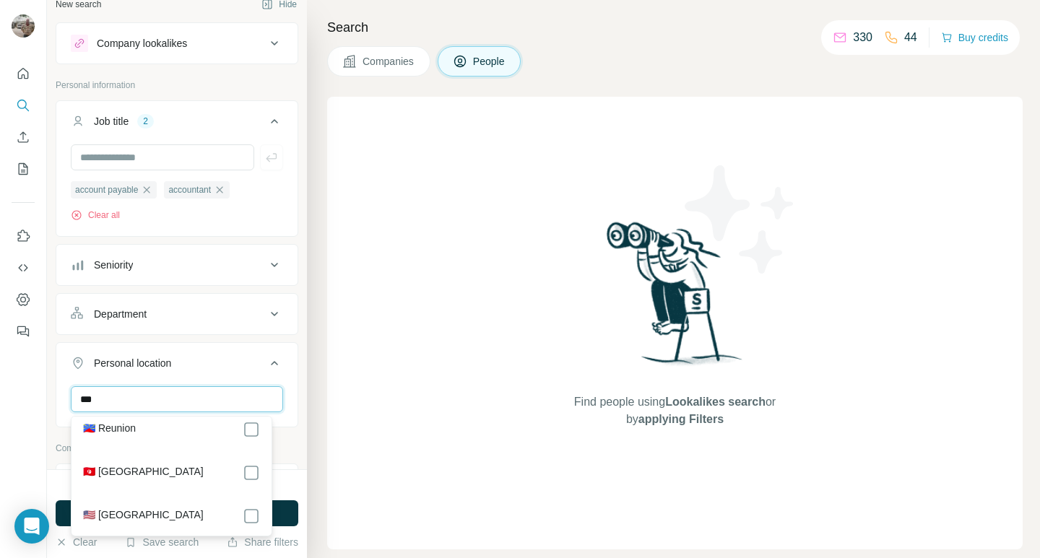
scroll to position [98, 0]
type input "***"
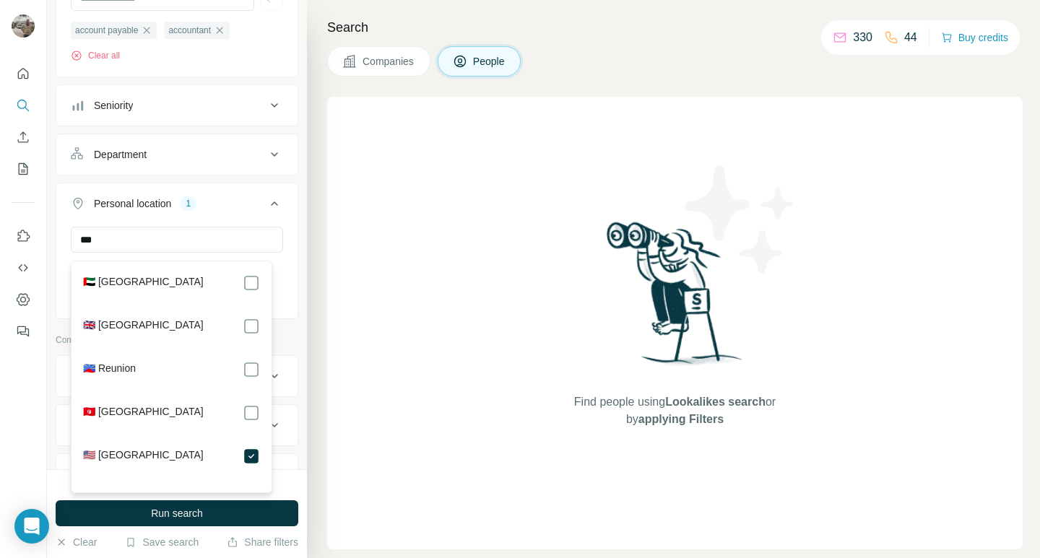
scroll to position [181, 0]
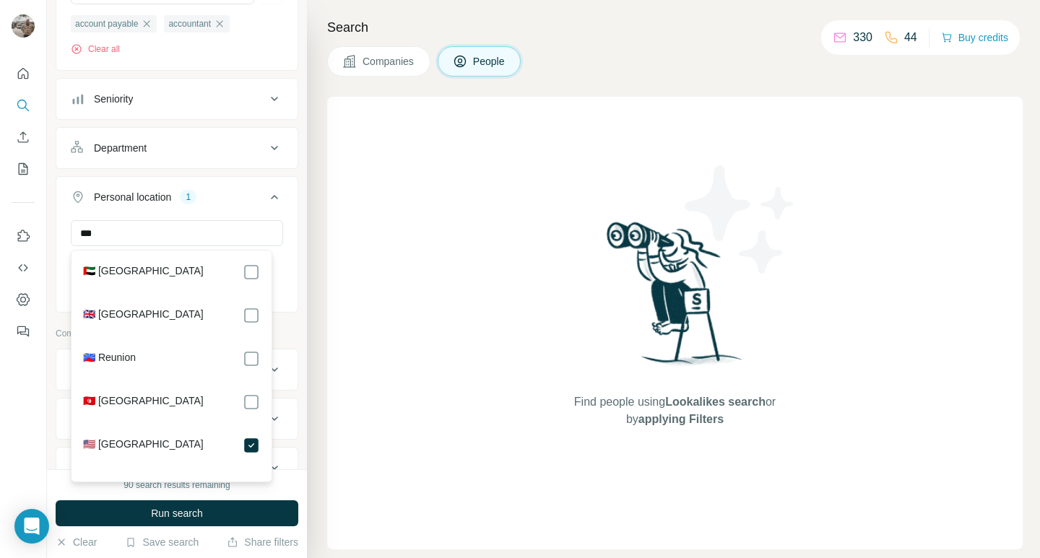
click at [46, 314] on div at bounding box center [23, 279] width 47 height 558
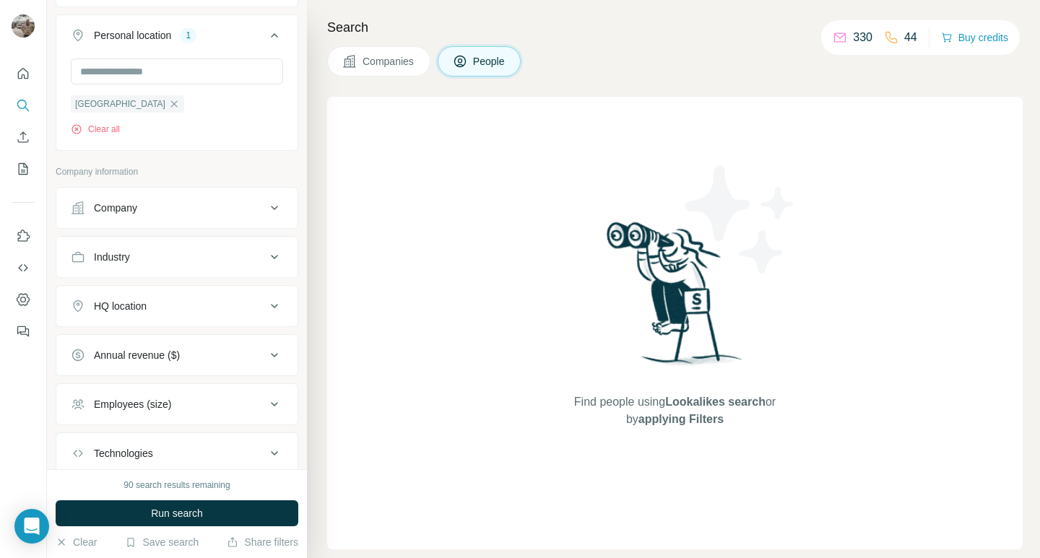
scroll to position [348, 0]
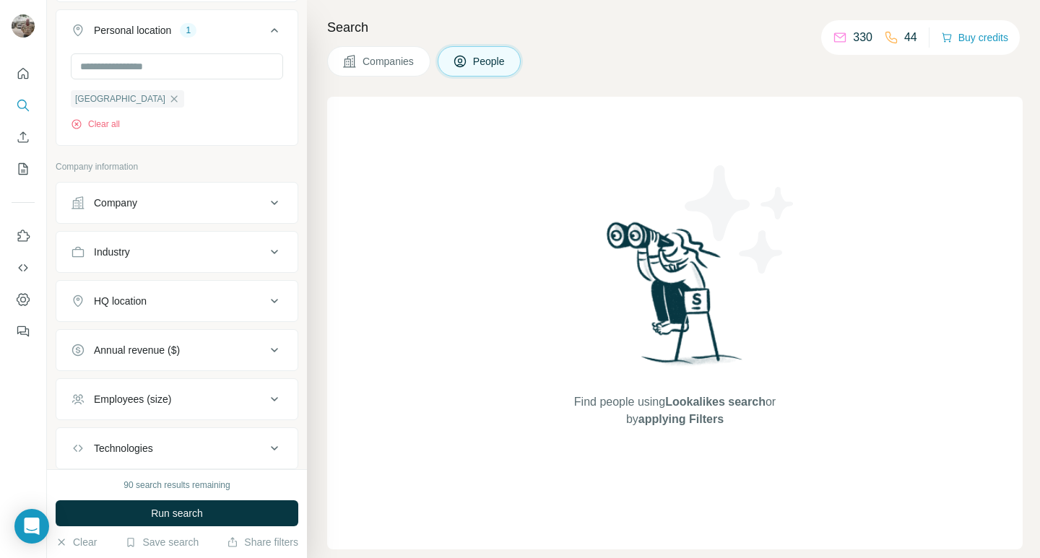
click at [266, 204] on icon at bounding box center [274, 202] width 17 height 17
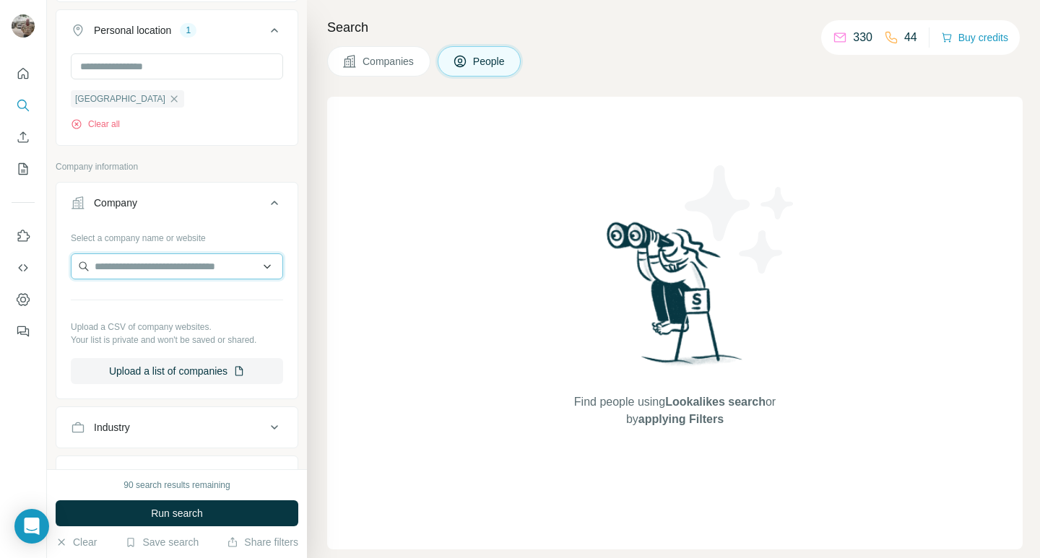
click at [146, 269] on input "text" at bounding box center [177, 266] width 212 height 26
type input "****"
click at [204, 148] on div "Company lookalikes Personal information Job title 2 account payable accountant …" at bounding box center [177, 230] width 243 height 1083
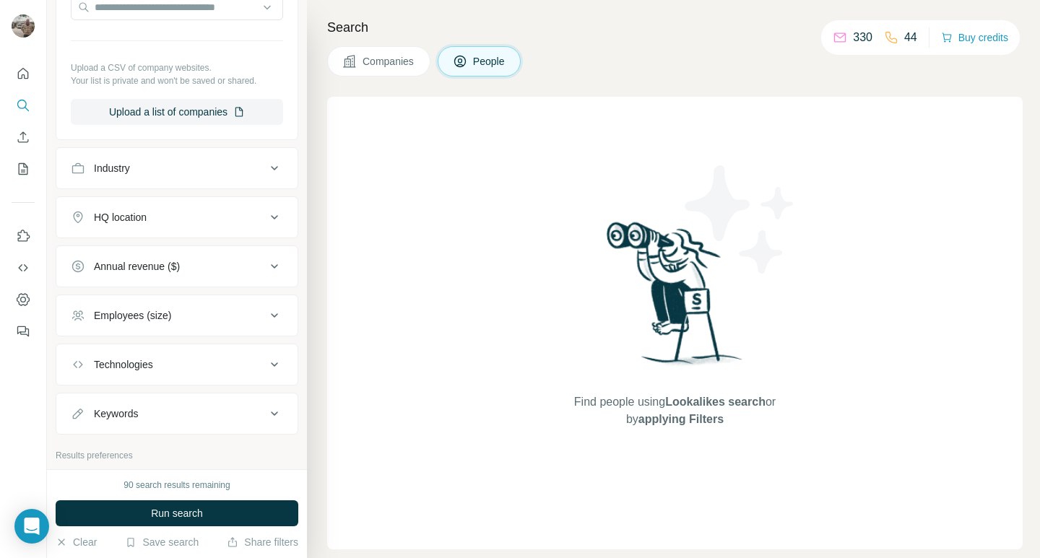
scroll to position [603, 0]
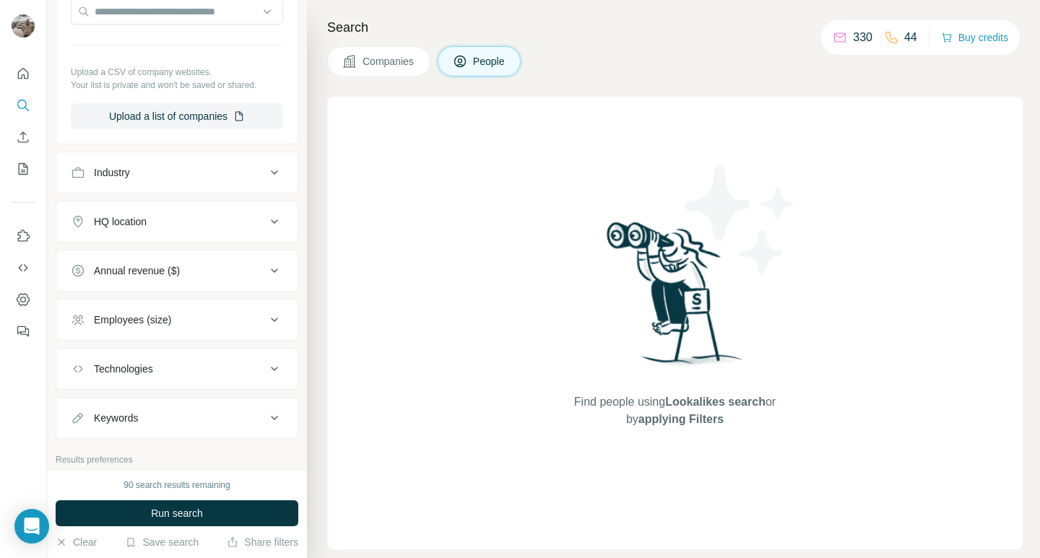
click at [180, 225] on div "HQ location" at bounding box center [168, 221] width 195 height 14
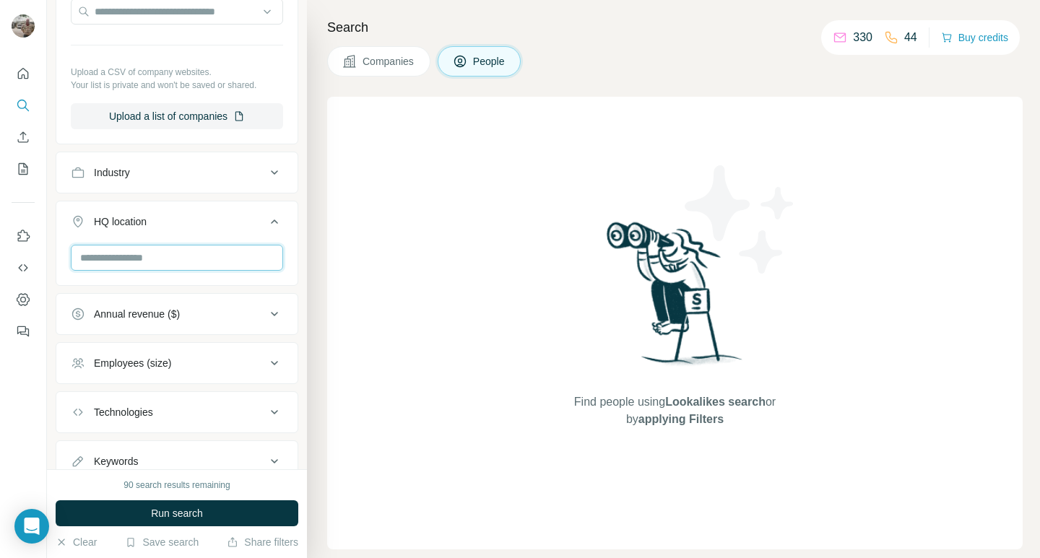
click at [129, 263] on input "text" at bounding box center [177, 258] width 212 height 26
click at [100, 259] on input "********" at bounding box center [177, 258] width 212 height 26
click at [103, 260] on input "********" at bounding box center [177, 258] width 212 height 26
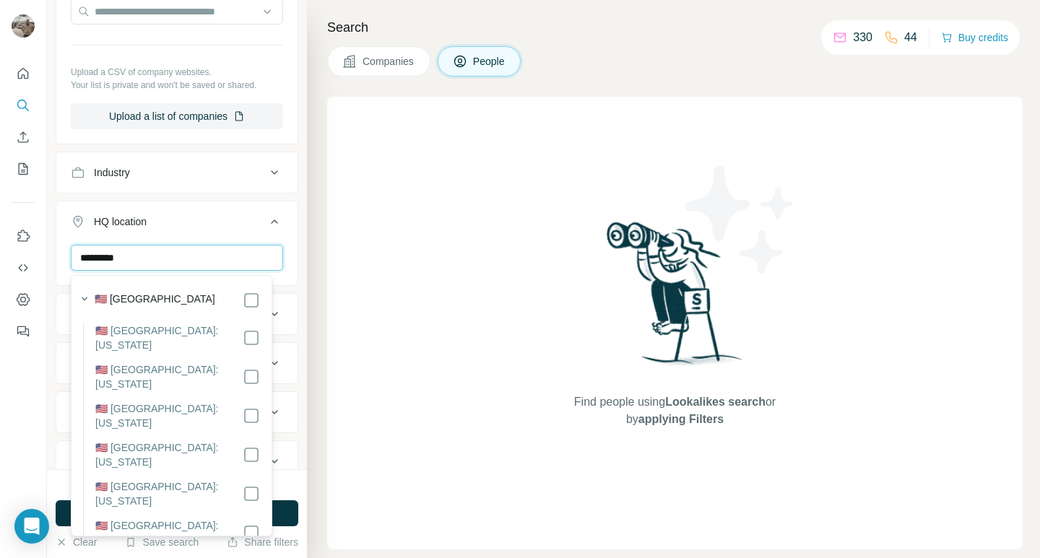
type input "*********"
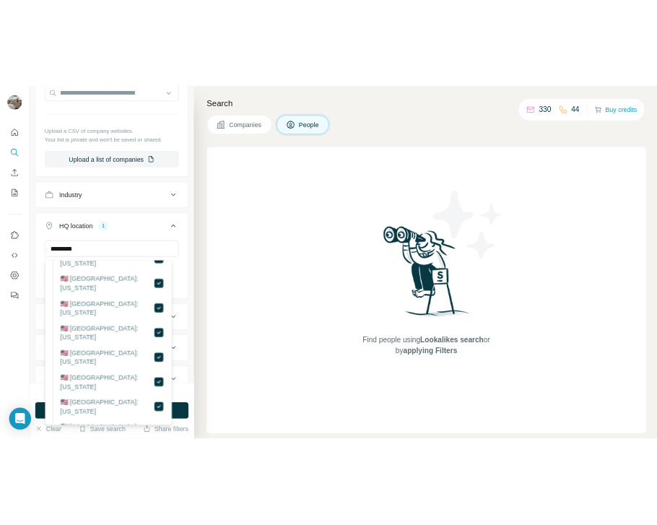
scroll to position [732, 0]
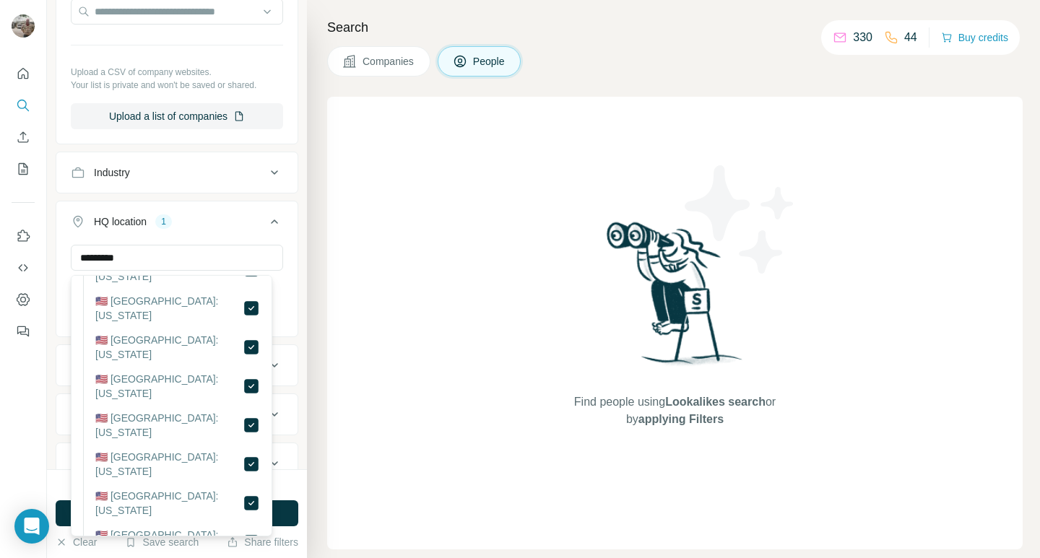
click at [5, 386] on div at bounding box center [23, 279] width 47 height 558
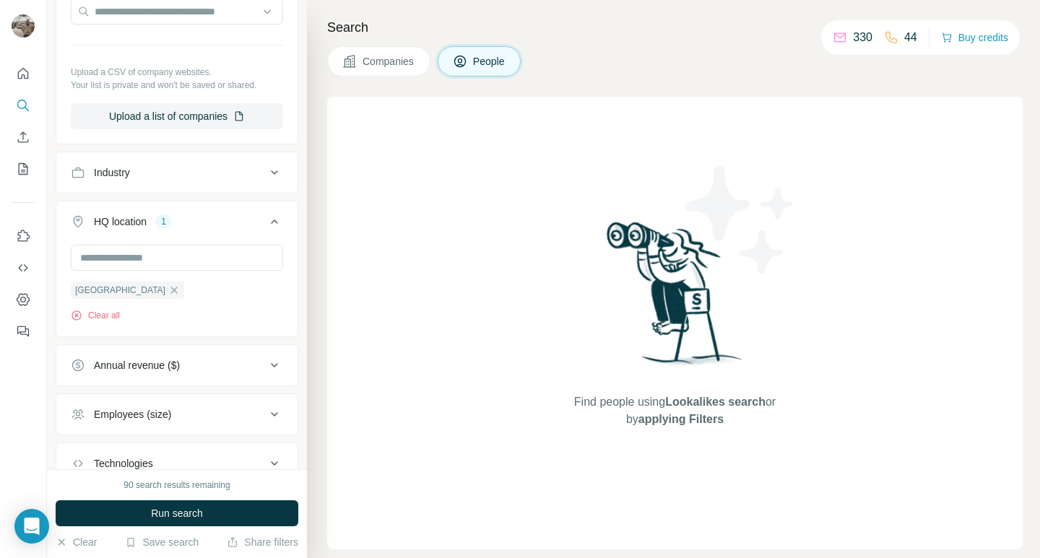
click at [266, 171] on icon at bounding box center [274, 172] width 17 height 17
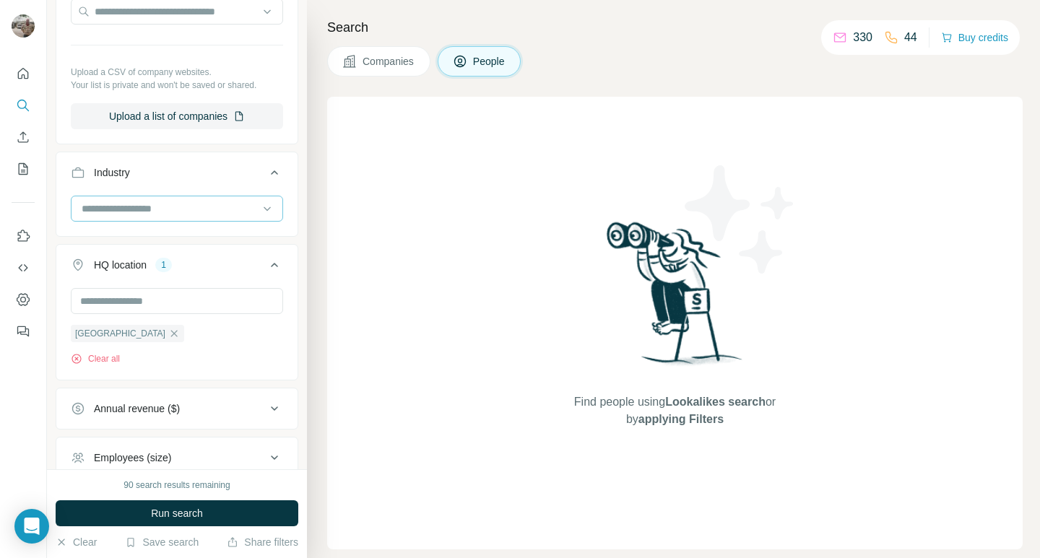
click at [212, 209] on input at bounding box center [169, 209] width 178 height 16
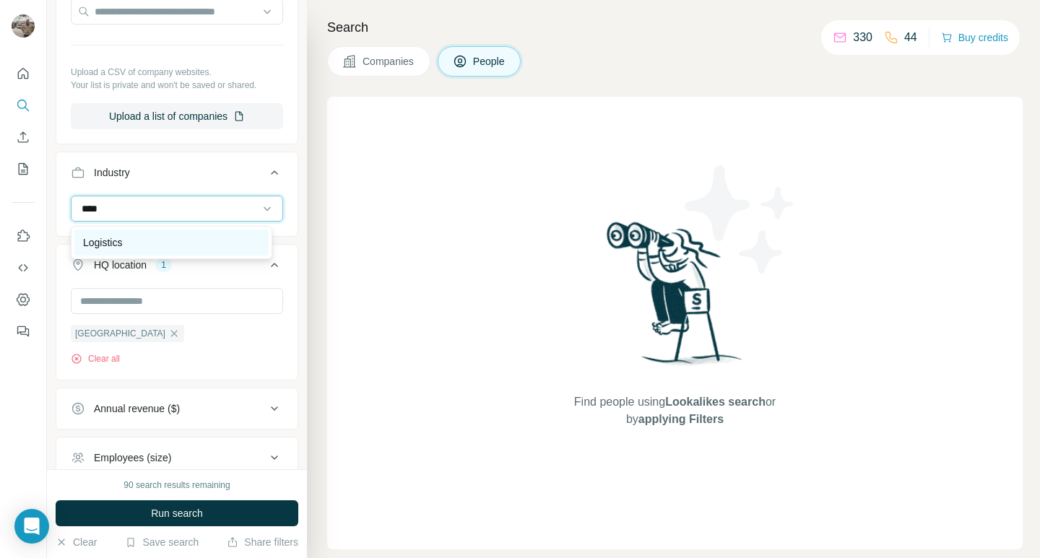
type input "****"
click at [193, 239] on div "Logistics" at bounding box center [171, 242] width 177 height 14
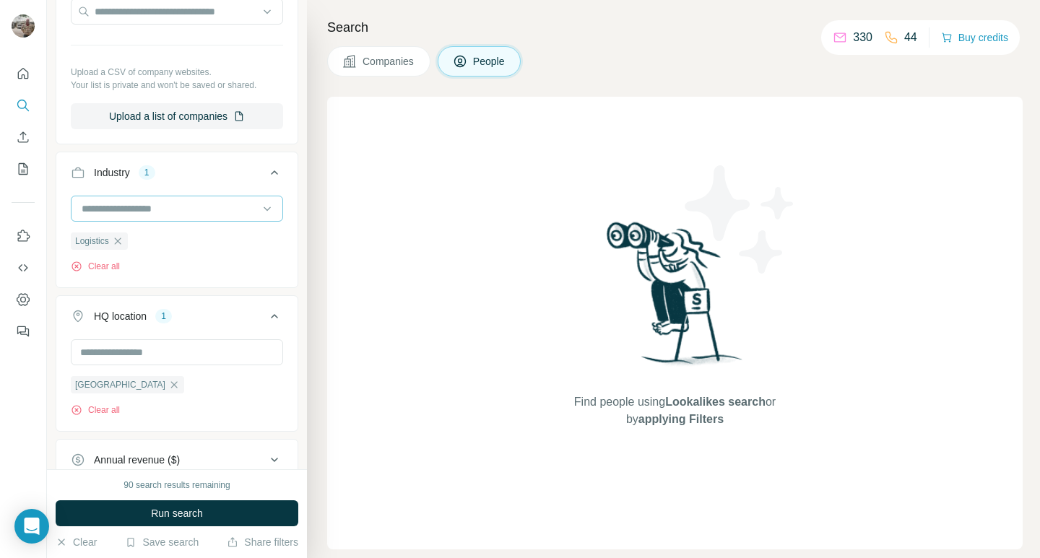
click at [112, 214] on input at bounding box center [169, 209] width 178 height 16
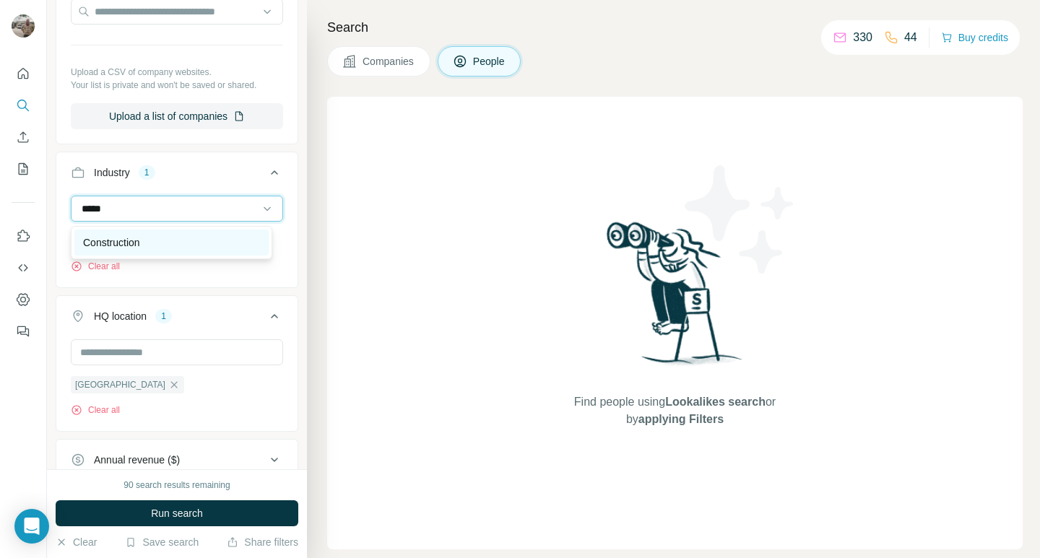
type input "*****"
click at [108, 244] on p "Construction" at bounding box center [111, 242] width 57 height 14
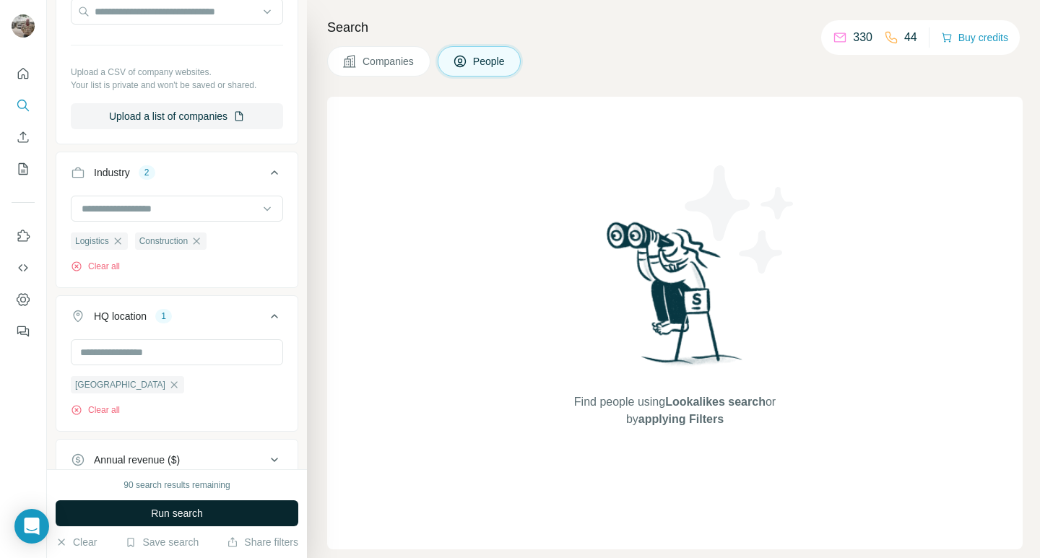
click at [159, 511] on span "Run search" at bounding box center [177, 513] width 52 height 14
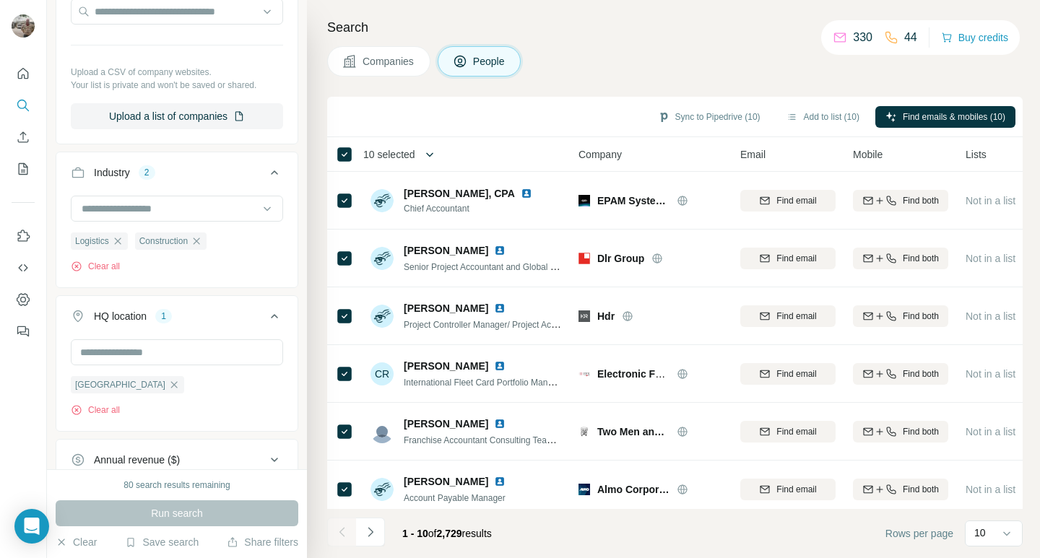
click at [435, 155] on icon "button" at bounding box center [429, 154] width 14 height 14
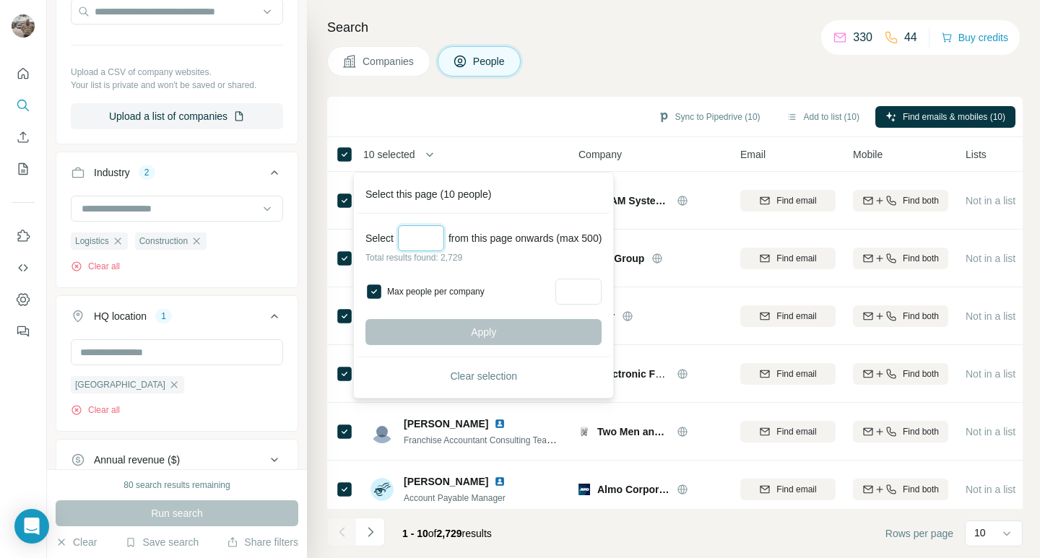
click at [417, 240] on input "Select a number (up to 500)" at bounding box center [421, 238] width 46 height 26
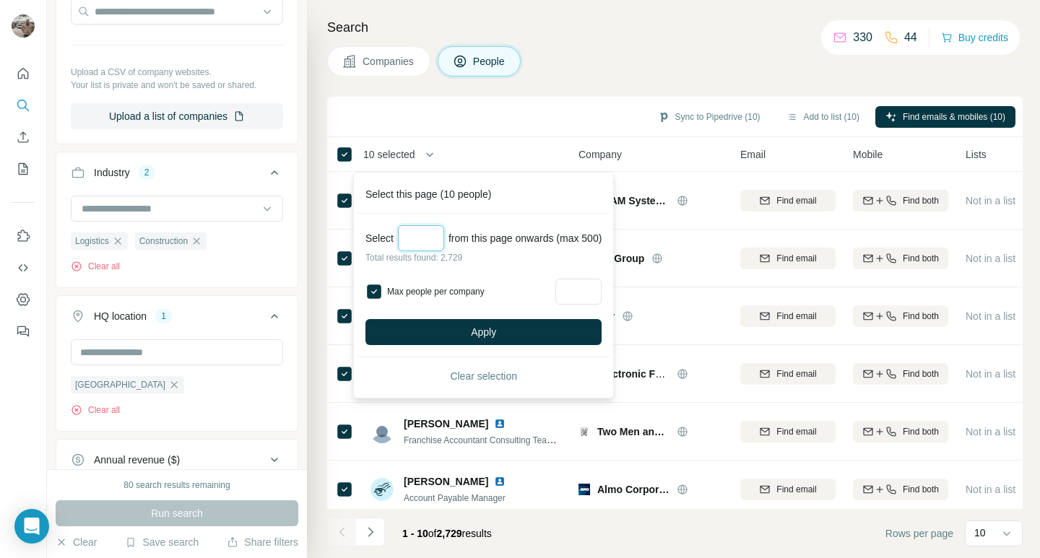
type input "*"
type input "***"
click at [480, 331] on span "Apply" at bounding box center [483, 332] width 25 height 14
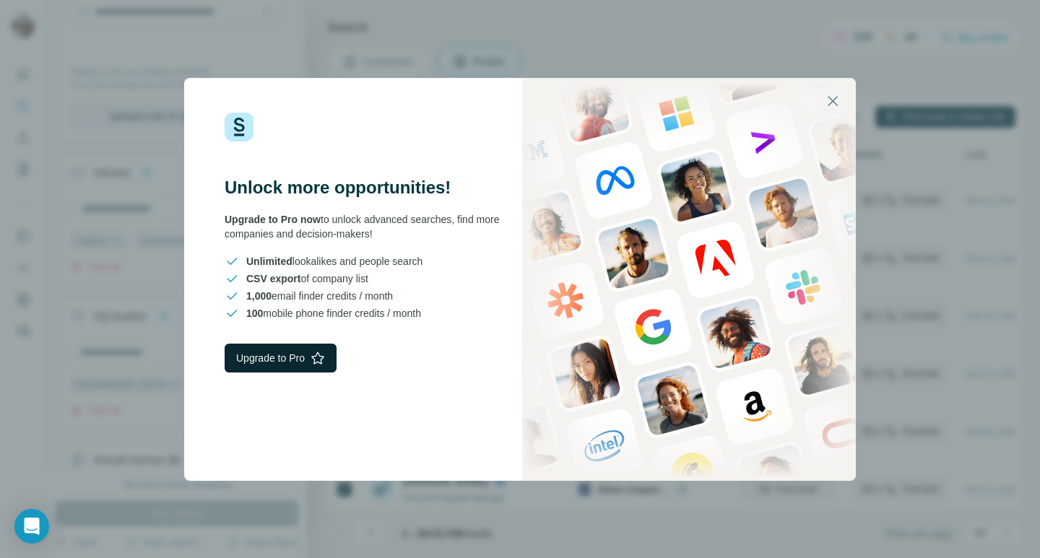
click at [284, 356] on button "Upgrade to Pro" at bounding box center [281, 358] width 112 height 29
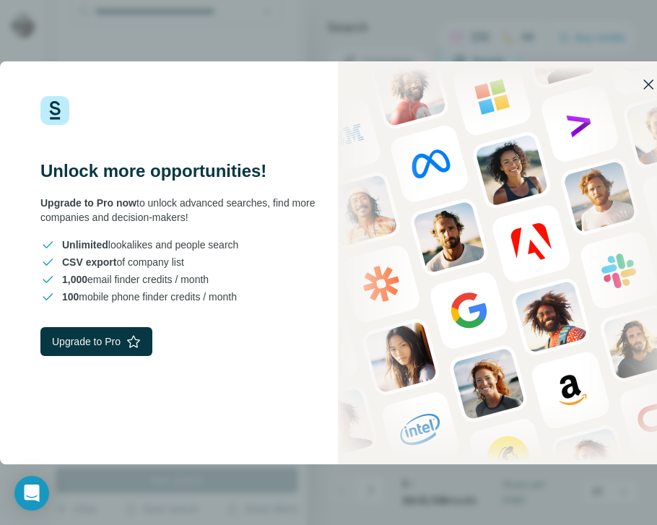
click at [647, 83] on icon "button" at bounding box center [648, 84] width 10 height 10
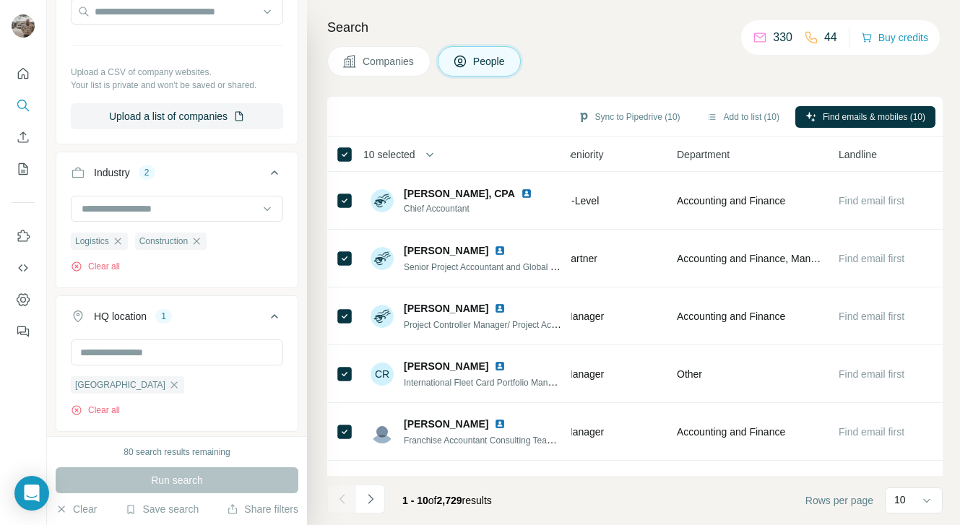
scroll to position [0, 634]
click at [888, 42] on button "Buy credits" at bounding box center [894, 37] width 67 height 20
